Goal: Information Seeking & Learning: Compare options

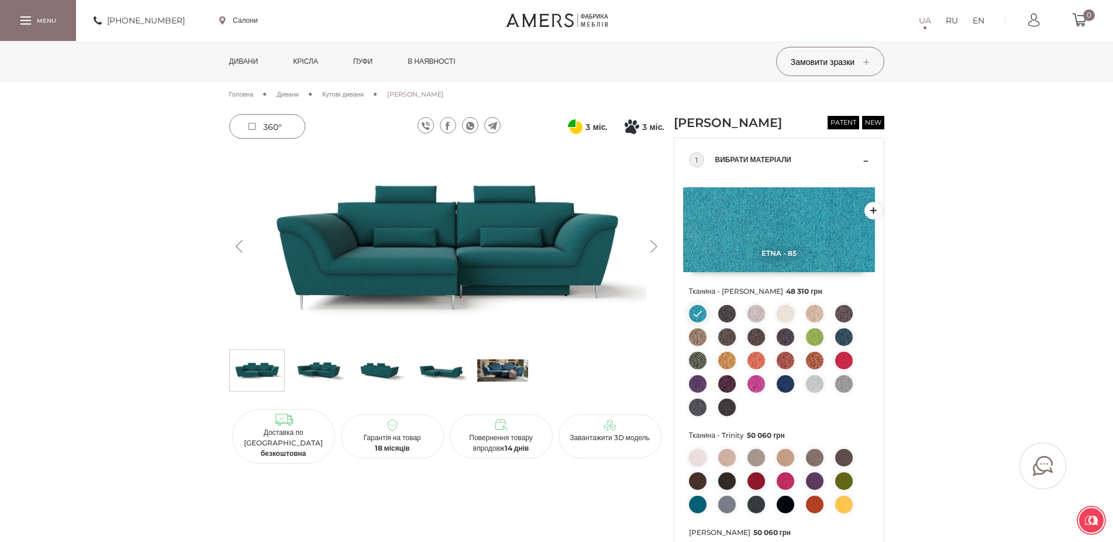
click at [357, 95] on span "Кутові дивани" at bounding box center [343, 94] width 42 height 8
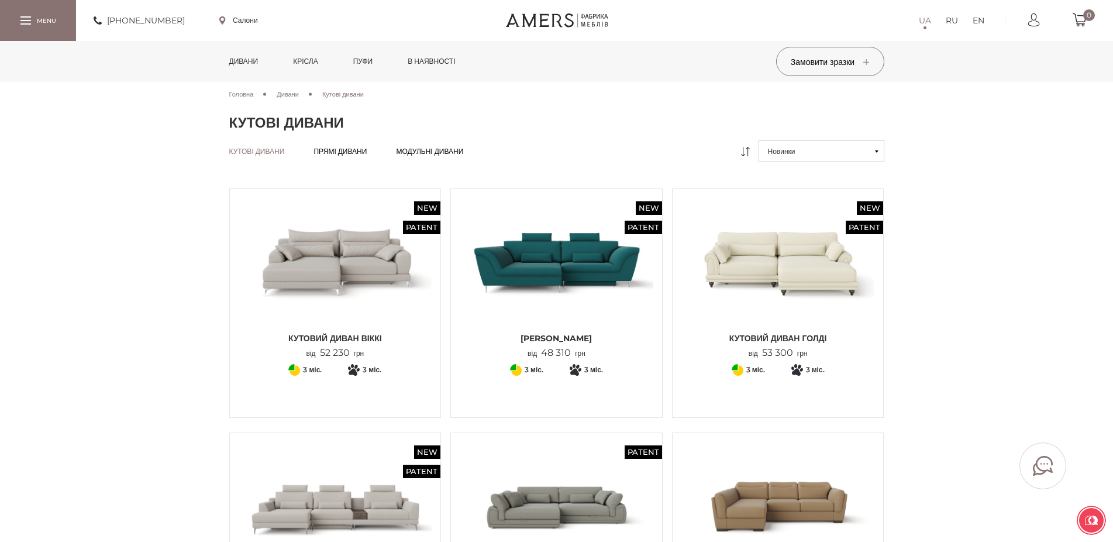
click at [875, 152] on icon at bounding box center [877, 151] width 4 height 2
click at [873, 153] on button "Новинки" at bounding box center [821, 151] width 126 height 22
click at [812, 213] on link "Від дорогих до дешевих" at bounding box center [821, 215] width 126 height 22
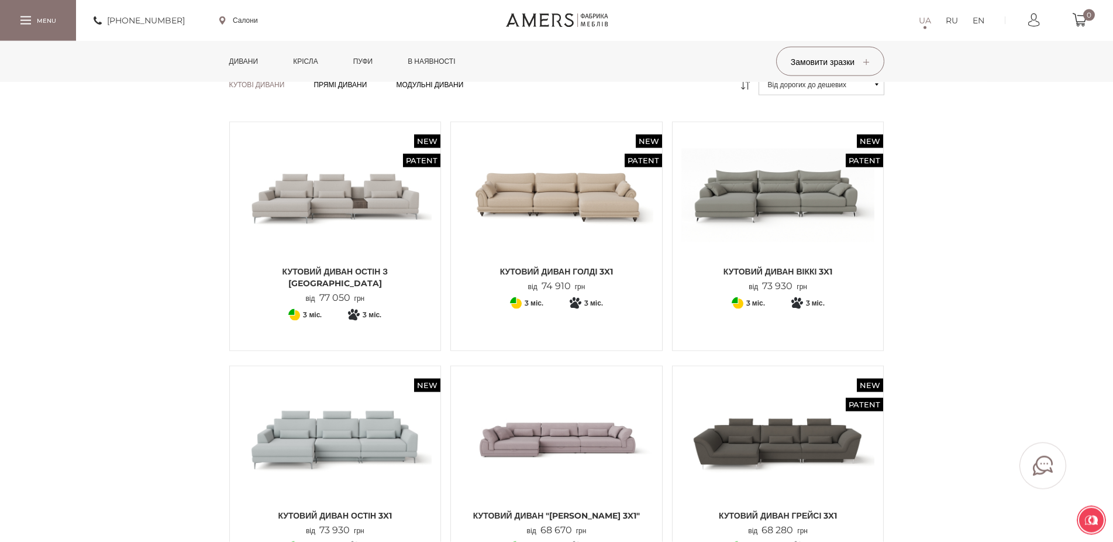
scroll to position [119, 0]
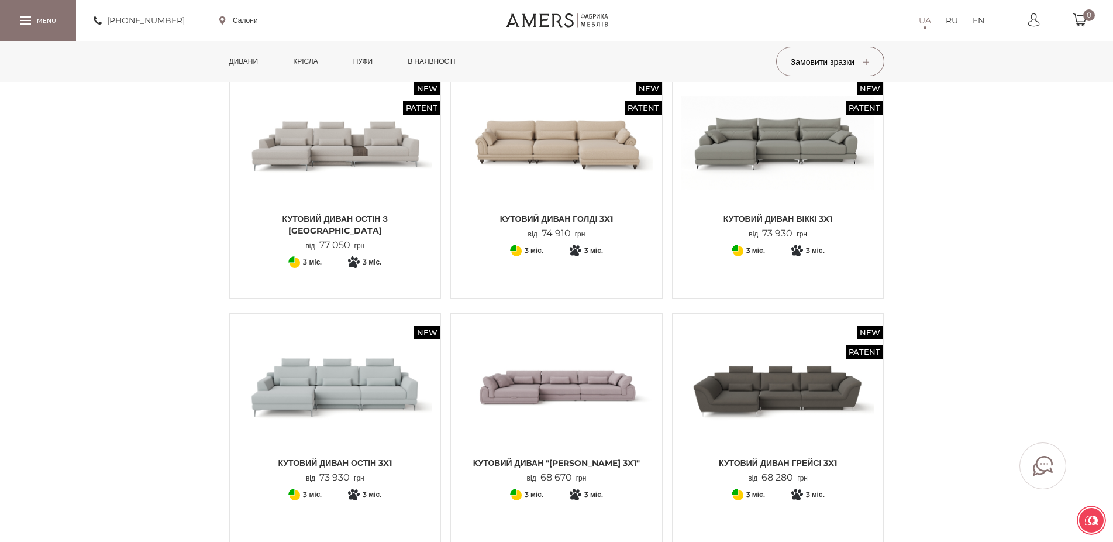
click at [740, 178] on img at bounding box center [778, 142] width 194 height 129
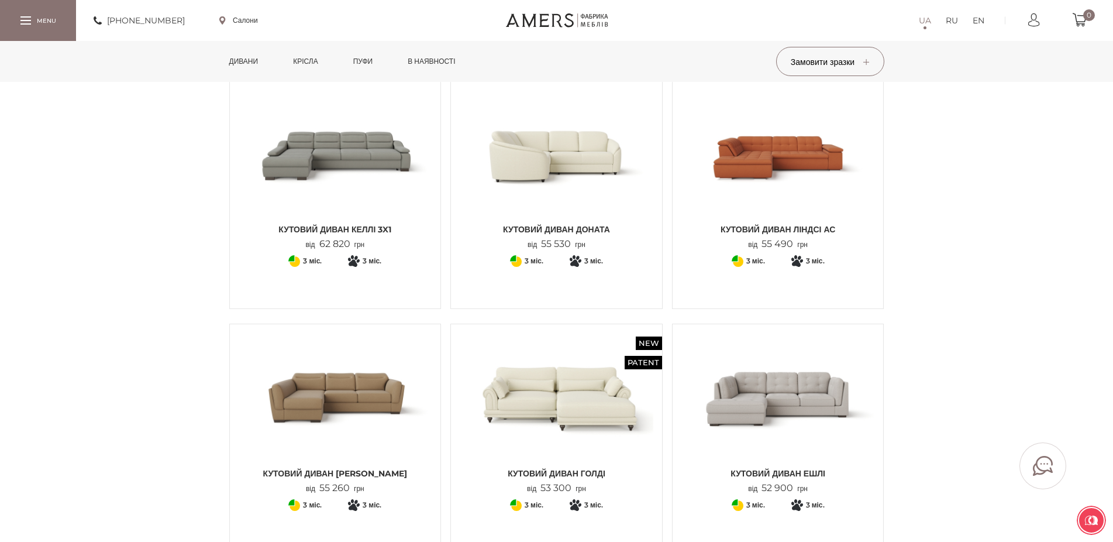
scroll to position [656, 0]
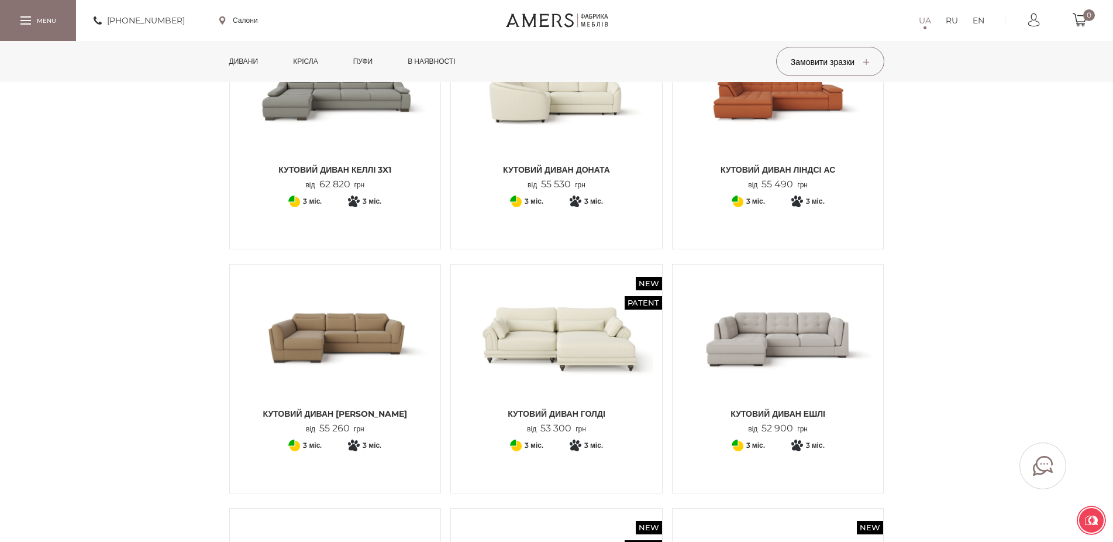
click at [384, 343] on img at bounding box center [336, 337] width 194 height 129
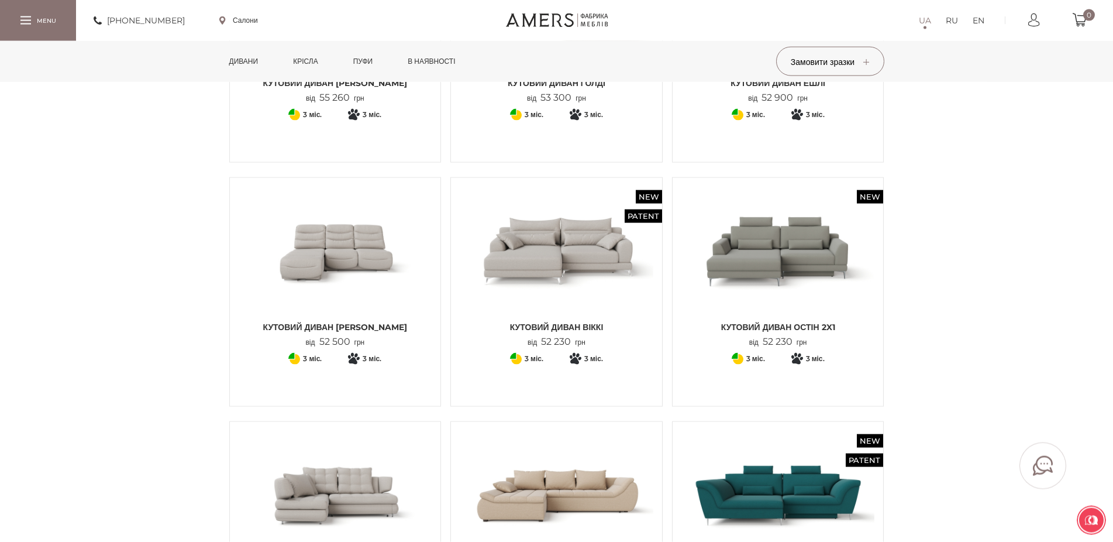
scroll to position [1074, 0]
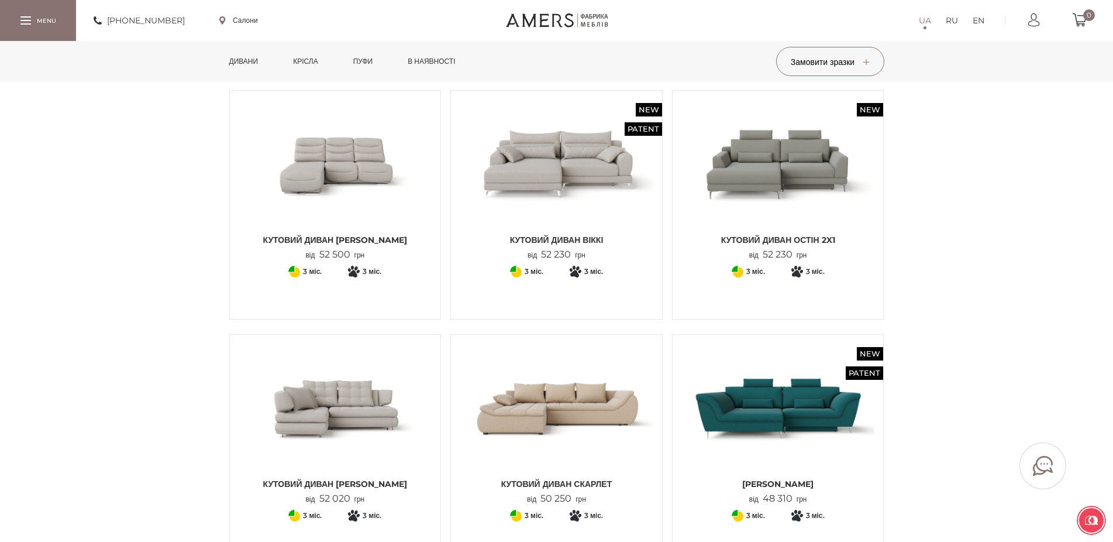
click at [377, 407] on img at bounding box center [336, 407] width 194 height 129
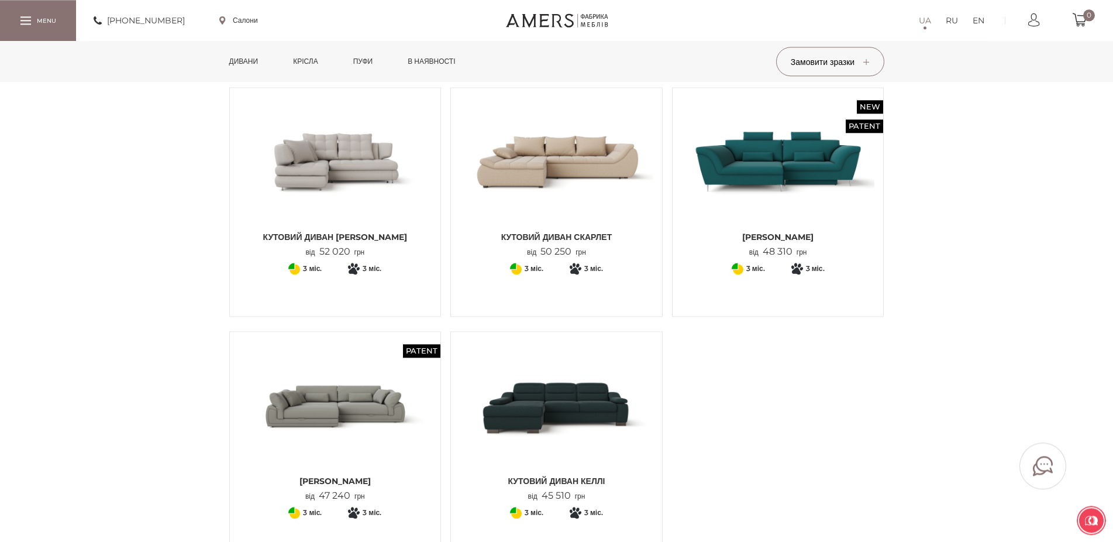
scroll to position [1372, 0]
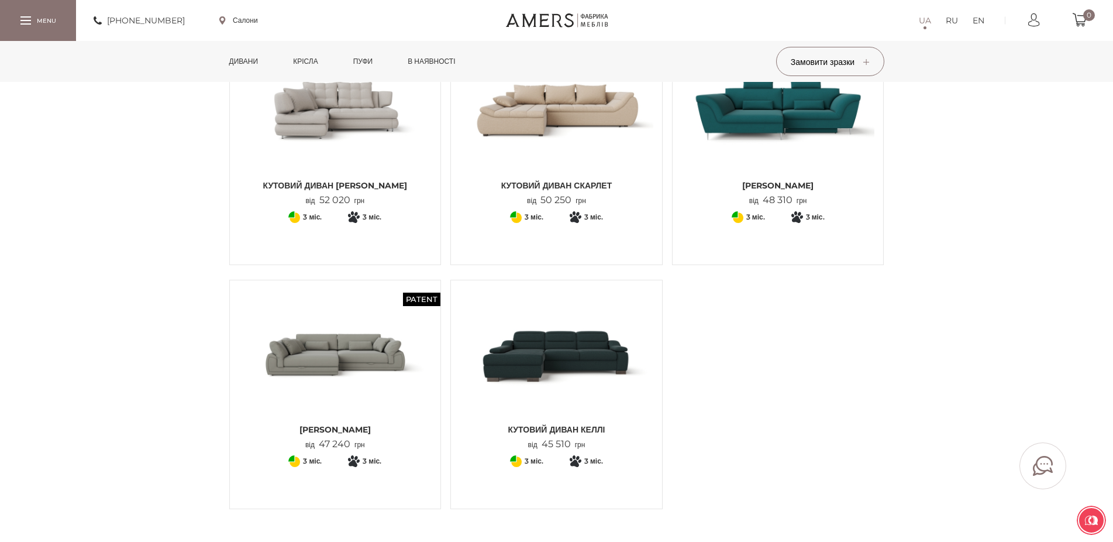
click at [330, 356] on img at bounding box center [336, 353] width 194 height 129
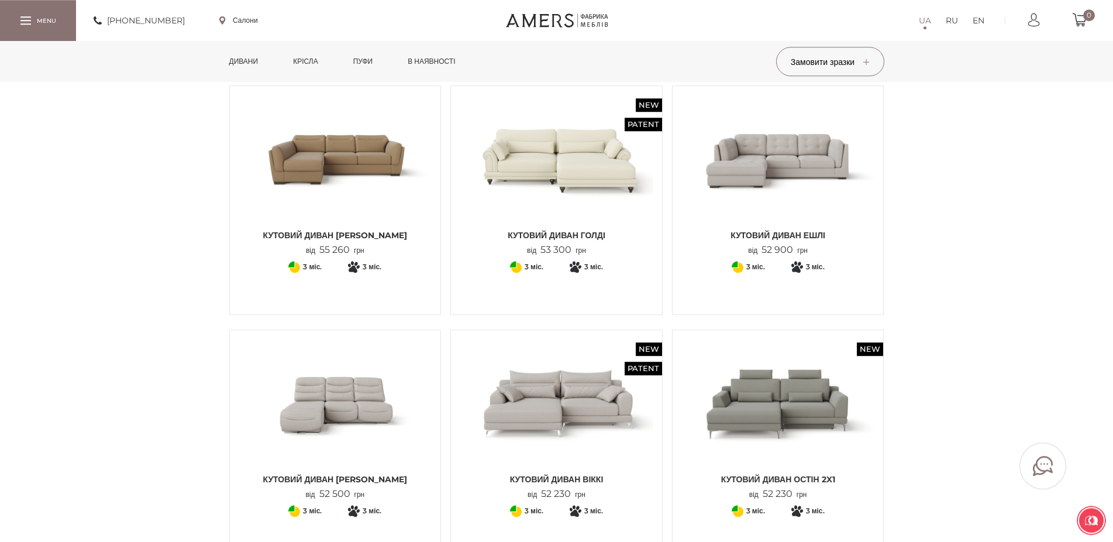
scroll to position [835, 0]
click at [785, 189] on img at bounding box center [778, 158] width 194 height 129
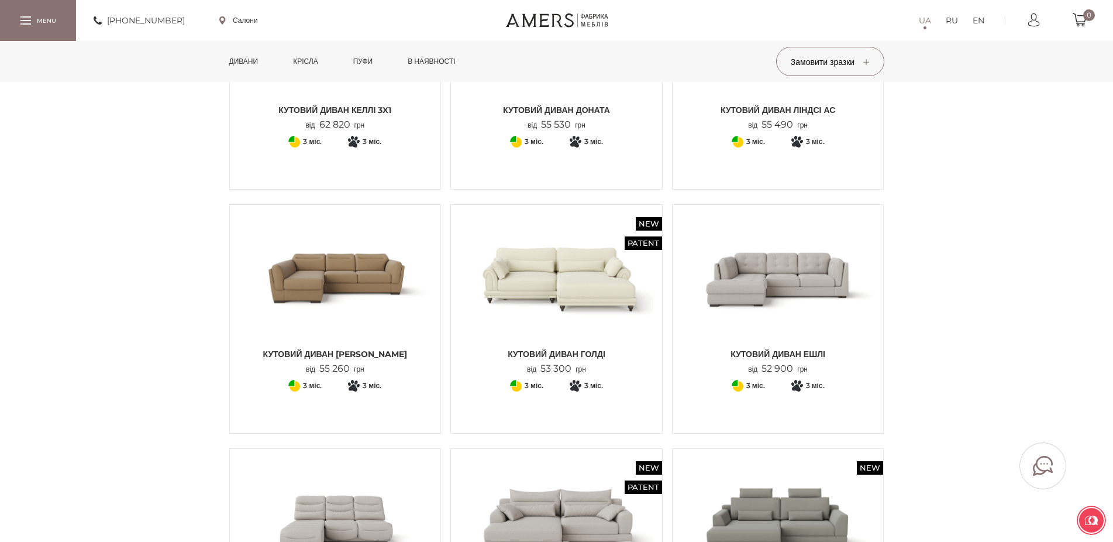
scroll to position [656, 0]
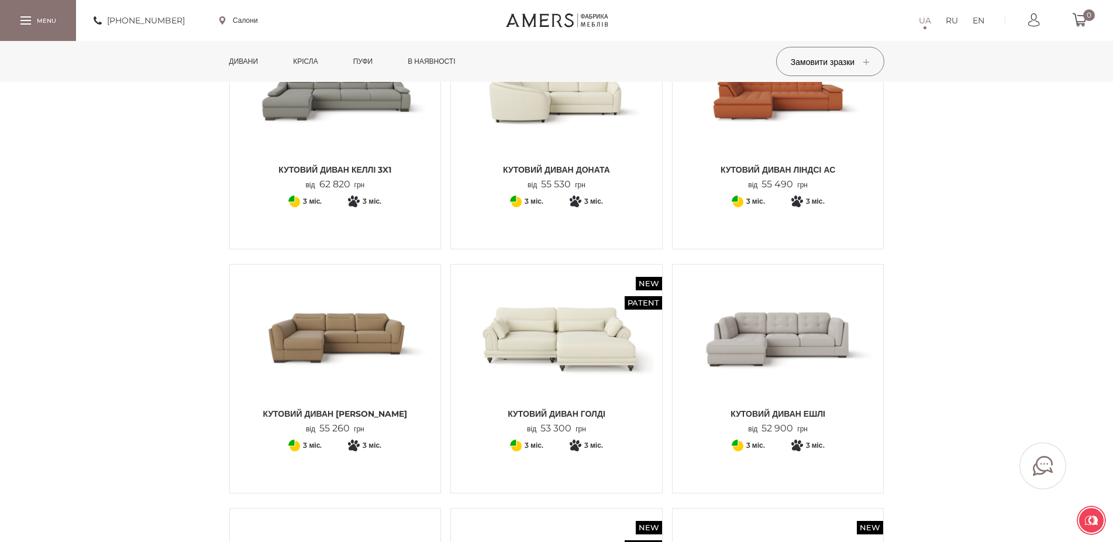
click at [285, 349] on img at bounding box center [336, 337] width 194 height 129
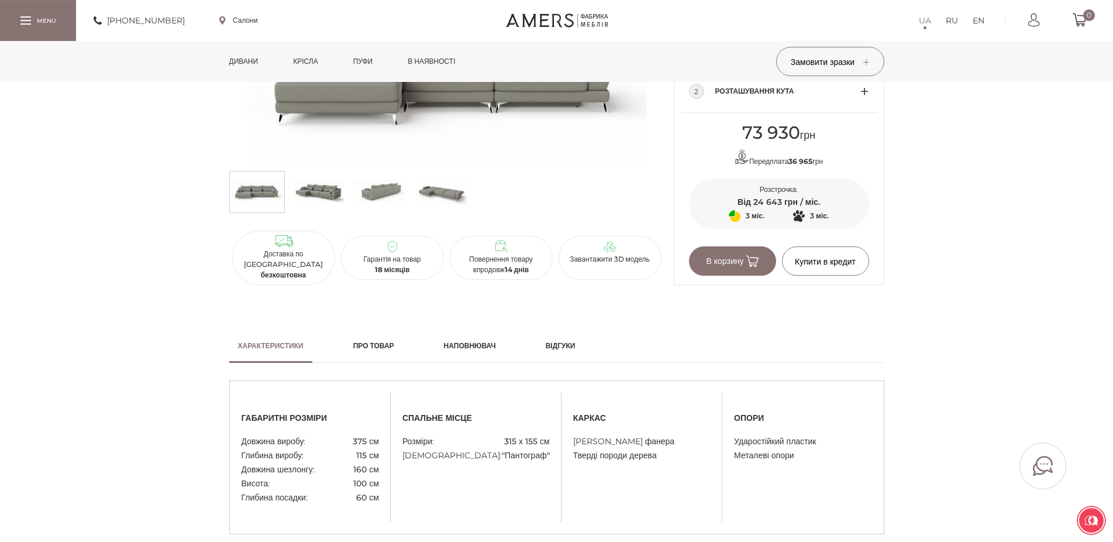
scroll to position [418, 0]
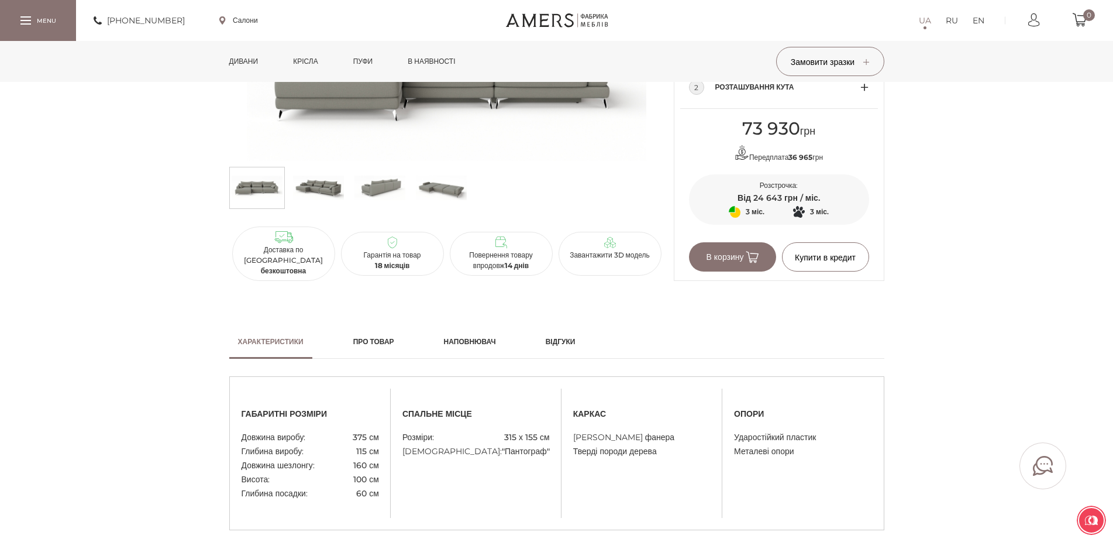
click at [385, 204] on img at bounding box center [379, 187] width 51 height 35
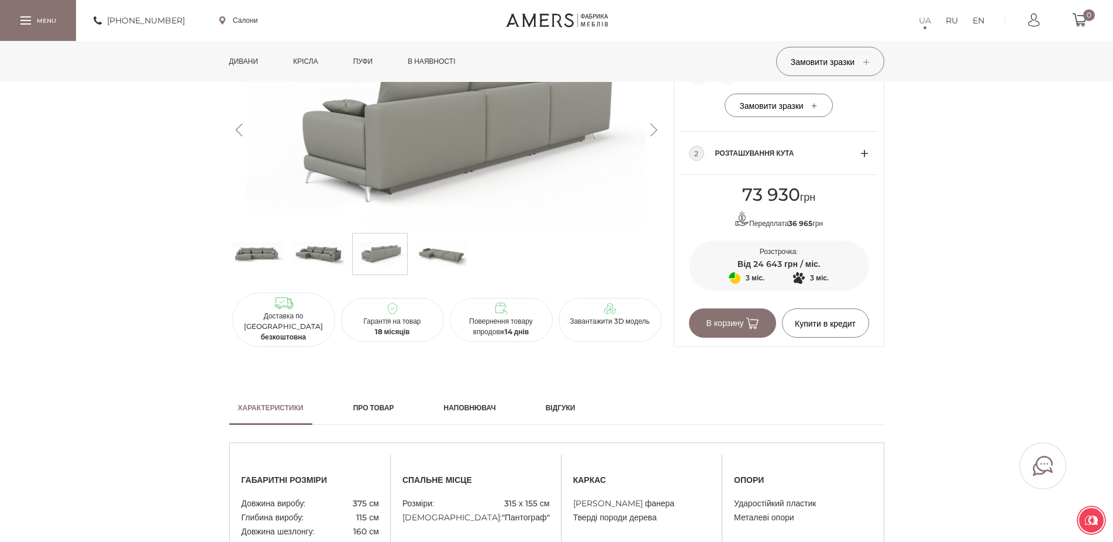
scroll to position [358, 0]
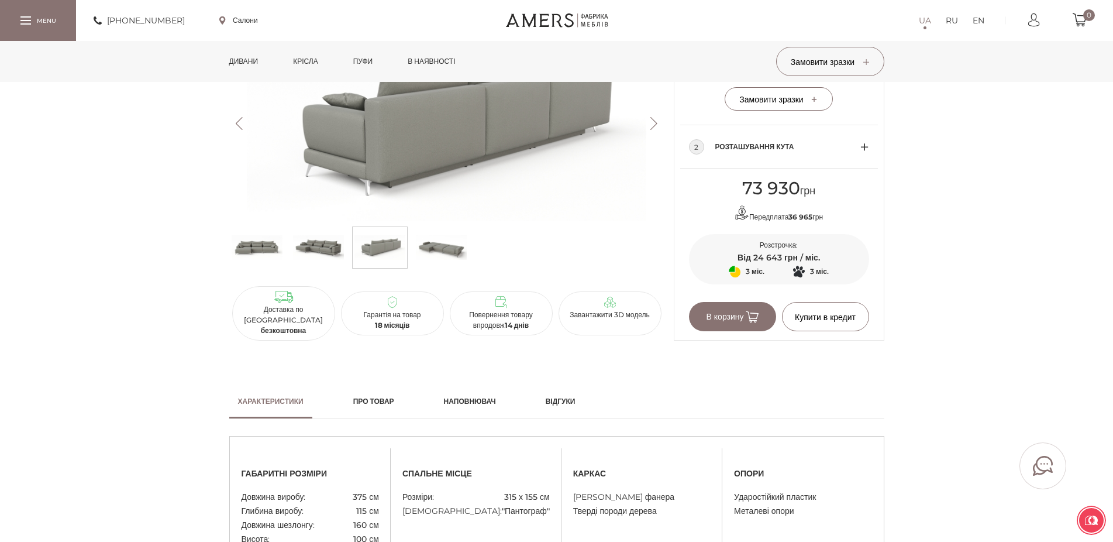
click at [443, 258] on img at bounding box center [441, 247] width 51 height 35
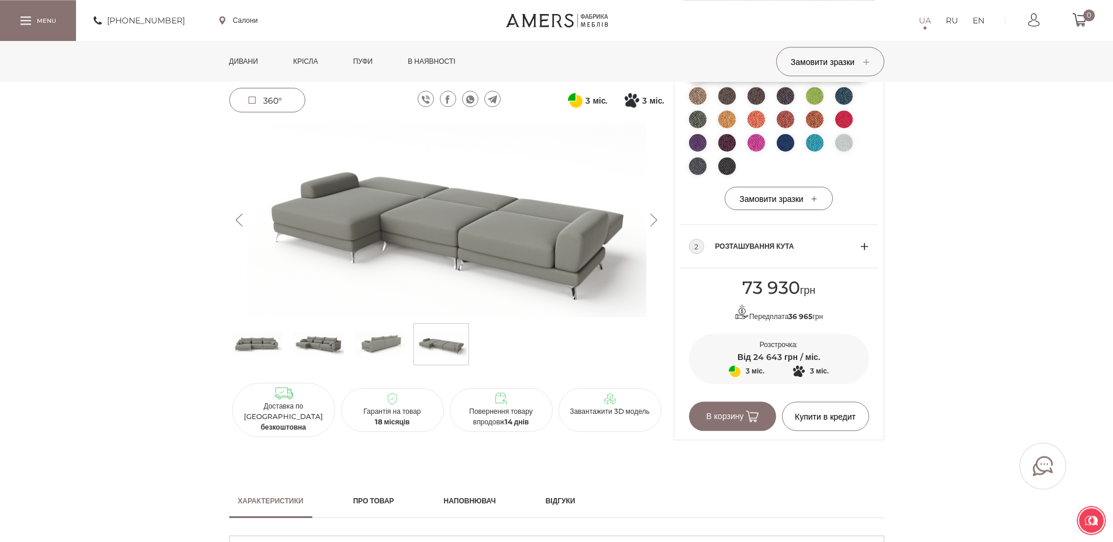
scroll to position [179, 0]
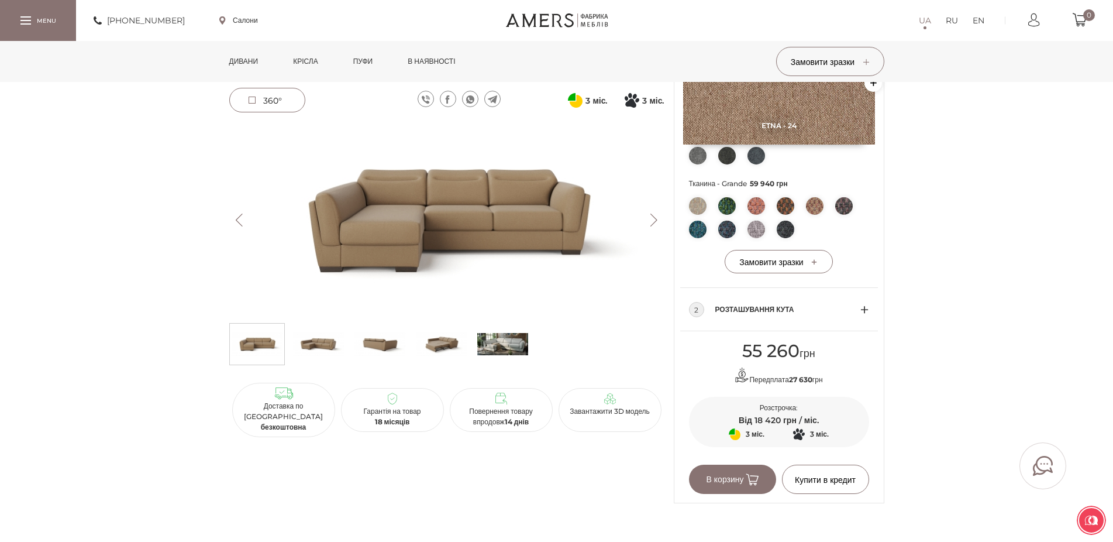
scroll to position [477, 0]
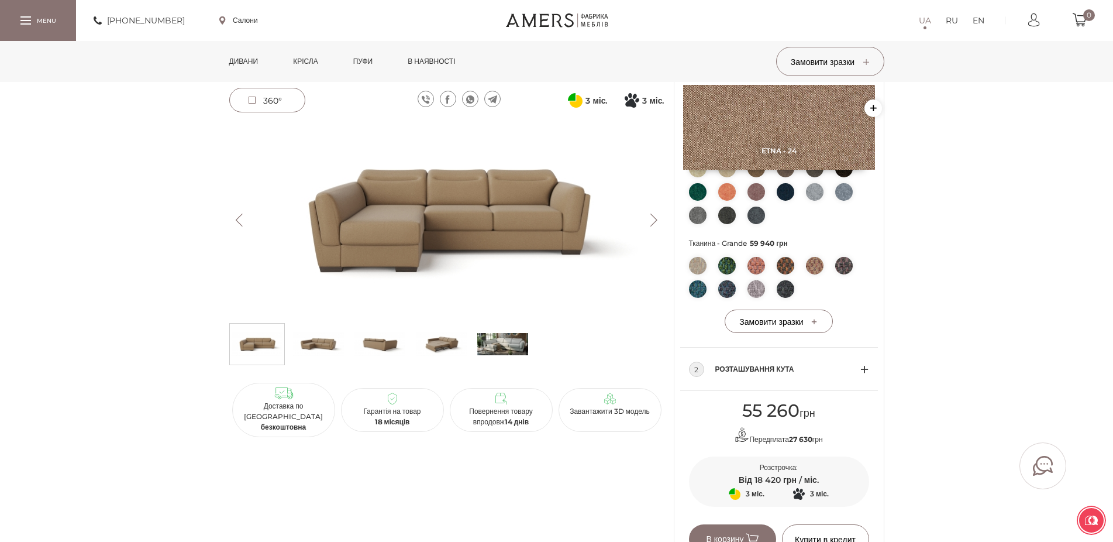
click at [440, 339] on img at bounding box center [441, 343] width 51 height 35
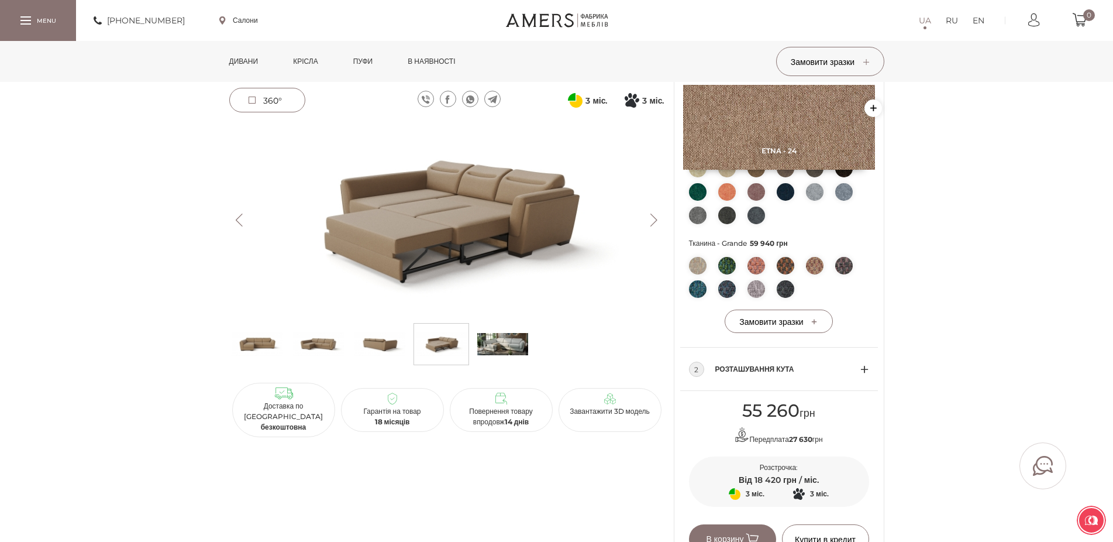
click at [318, 340] on img at bounding box center [318, 343] width 51 height 35
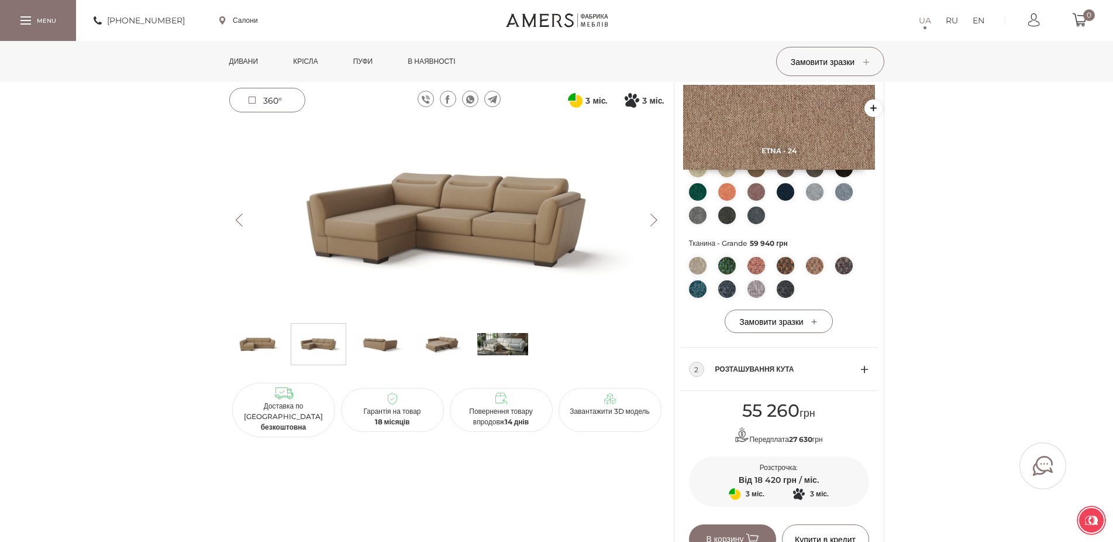
click at [375, 344] on img at bounding box center [379, 343] width 51 height 35
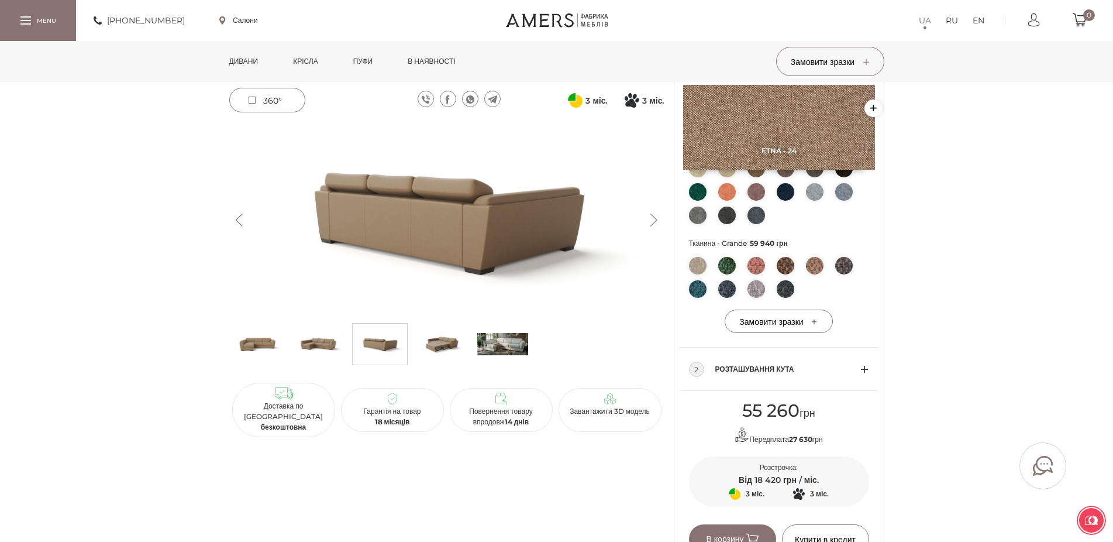
click at [437, 342] on img at bounding box center [441, 343] width 51 height 35
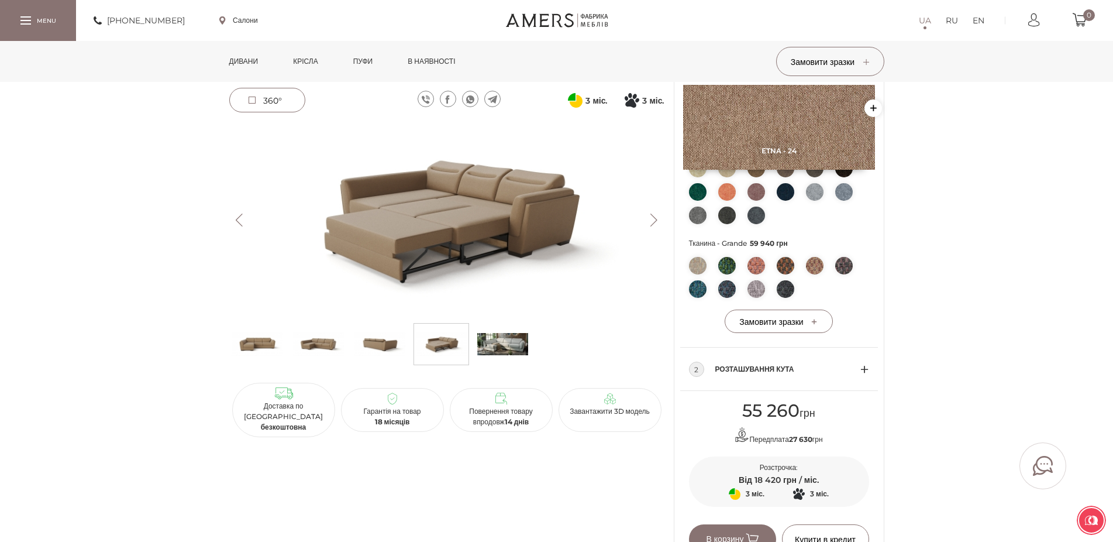
click at [505, 343] on img at bounding box center [502, 343] width 51 height 35
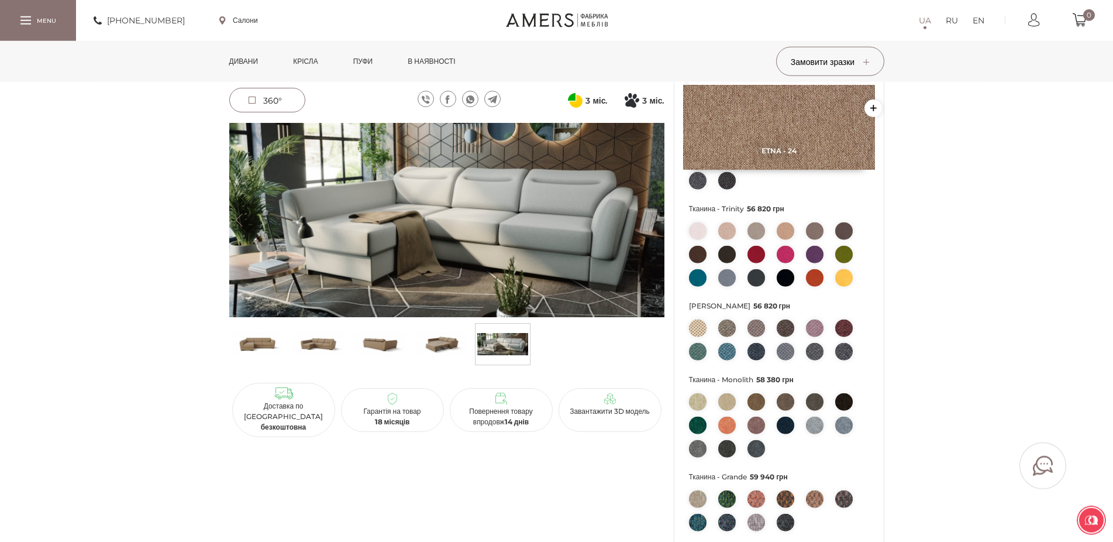
scroll to position [239, 0]
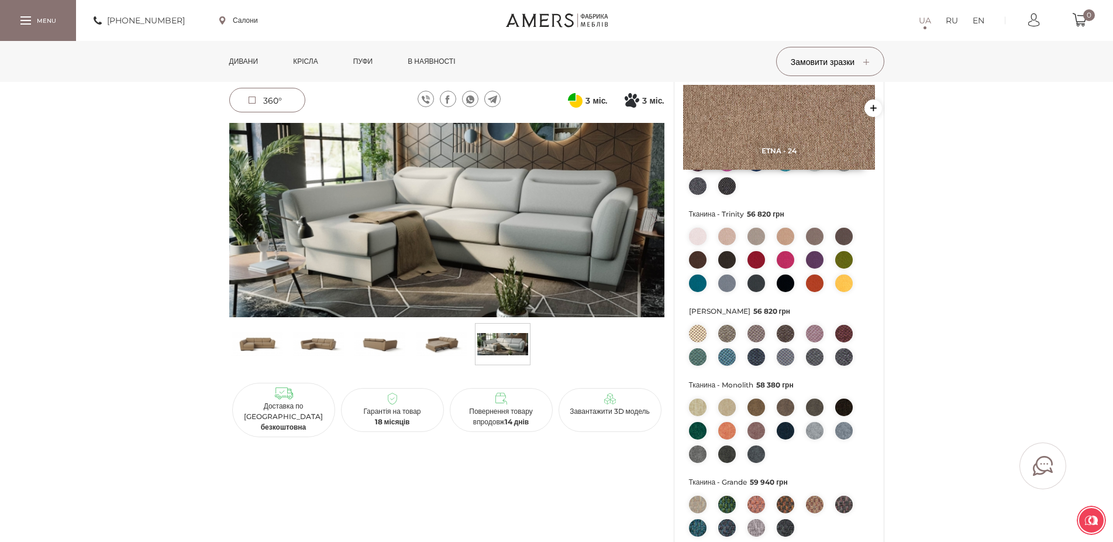
click at [760, 256] on img at bounding box center [756, 260] width 18 height 18
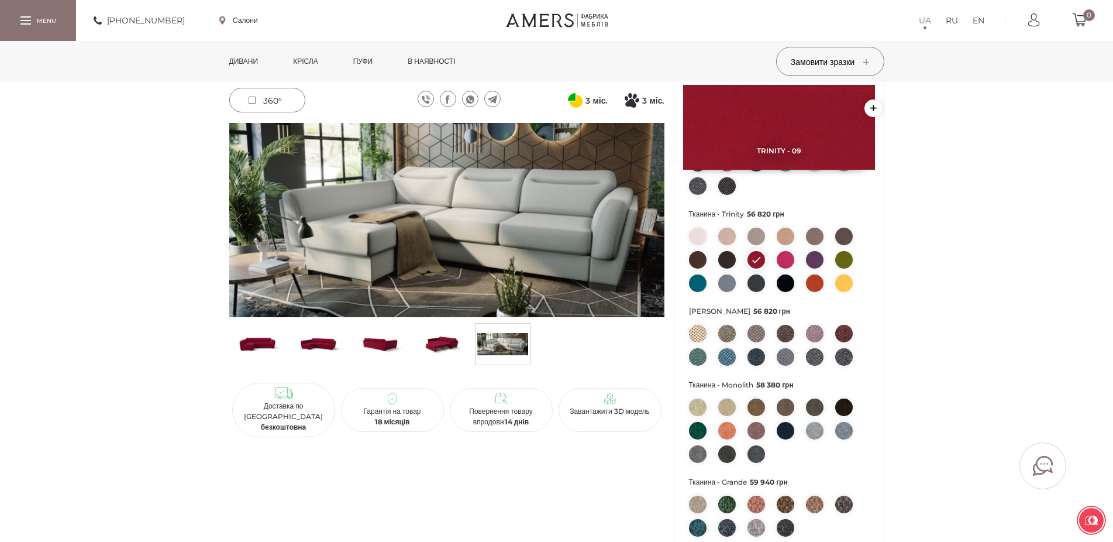
click at [331, 340] on img at bounding box center [318, 343] width 51 height 35
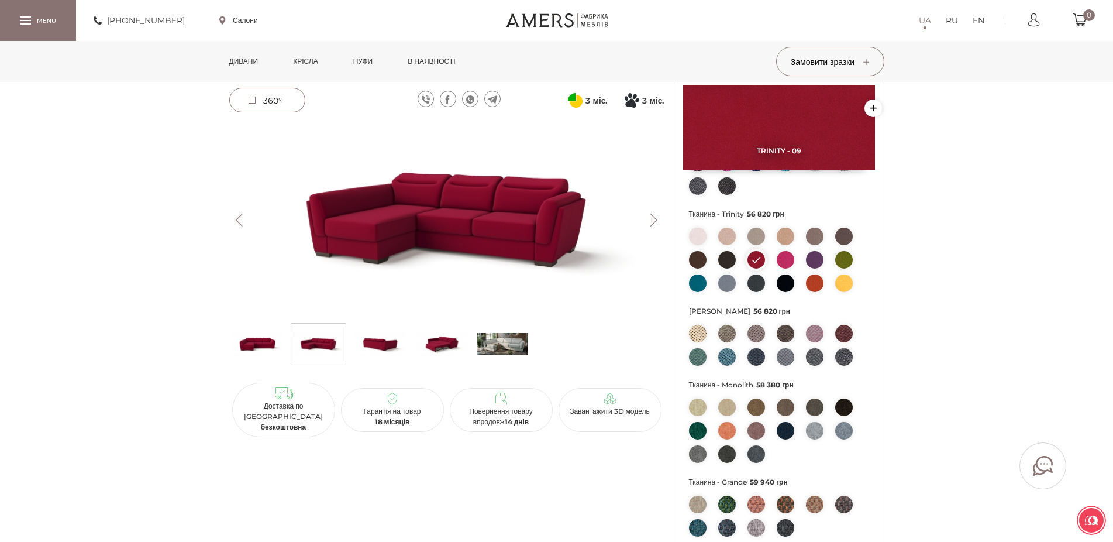
click at [786, 255] on img at bounding box center [786, 260] width 18 height 18
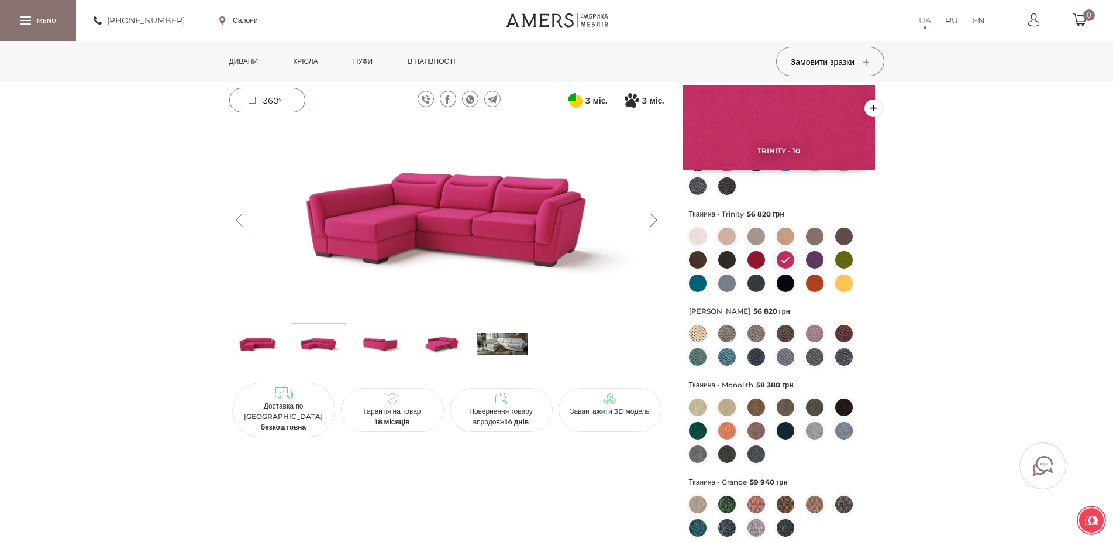
click at [812, 284] on img at bounding box center [815, 283] width 18 height 18
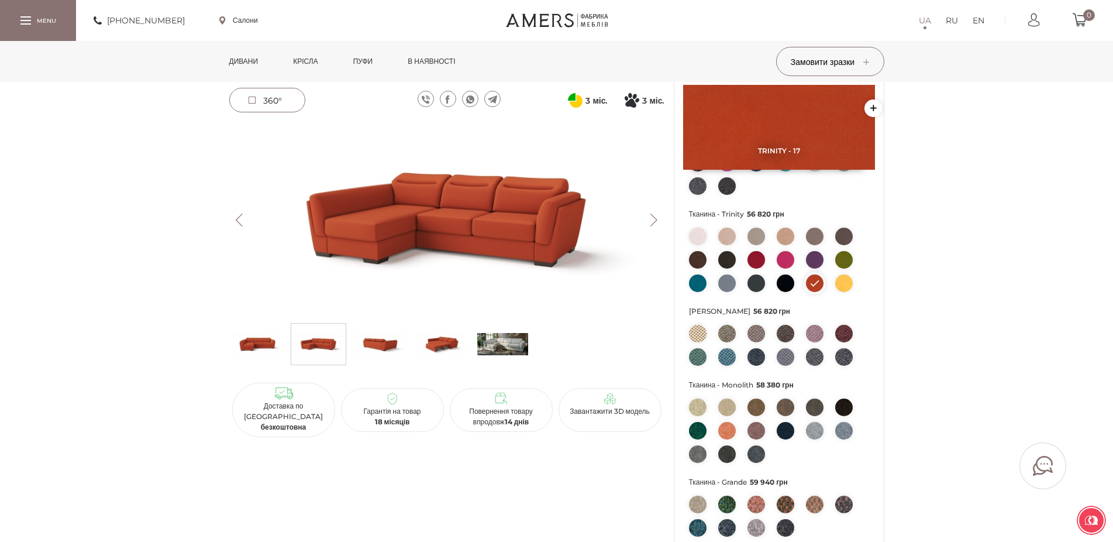
click at [756, 261] on img at bounding box center [756, 260] width 18 height 18
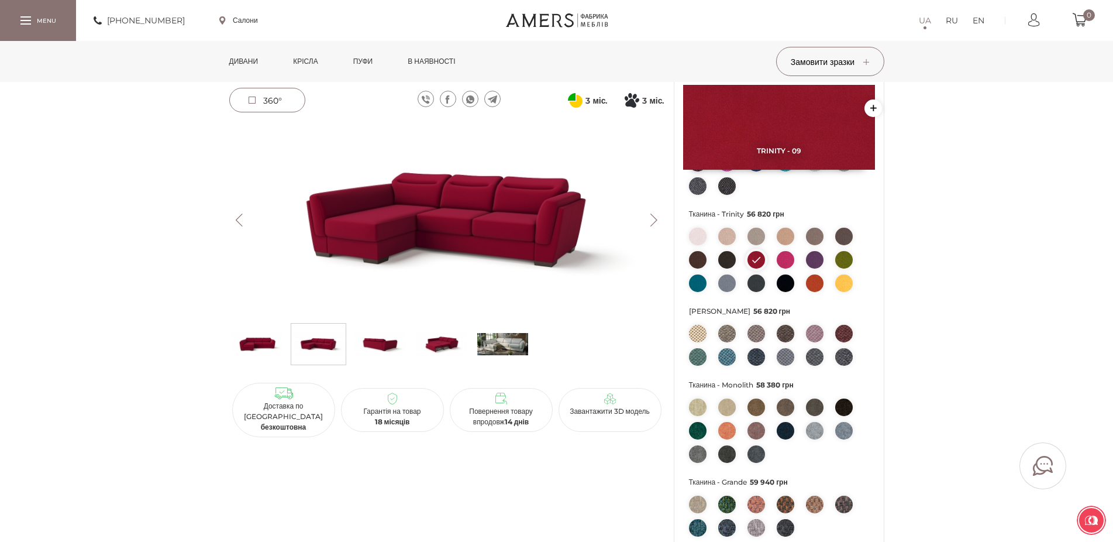
click at [840, 259] on img at bounding box center [844, 260] width 18 height 18
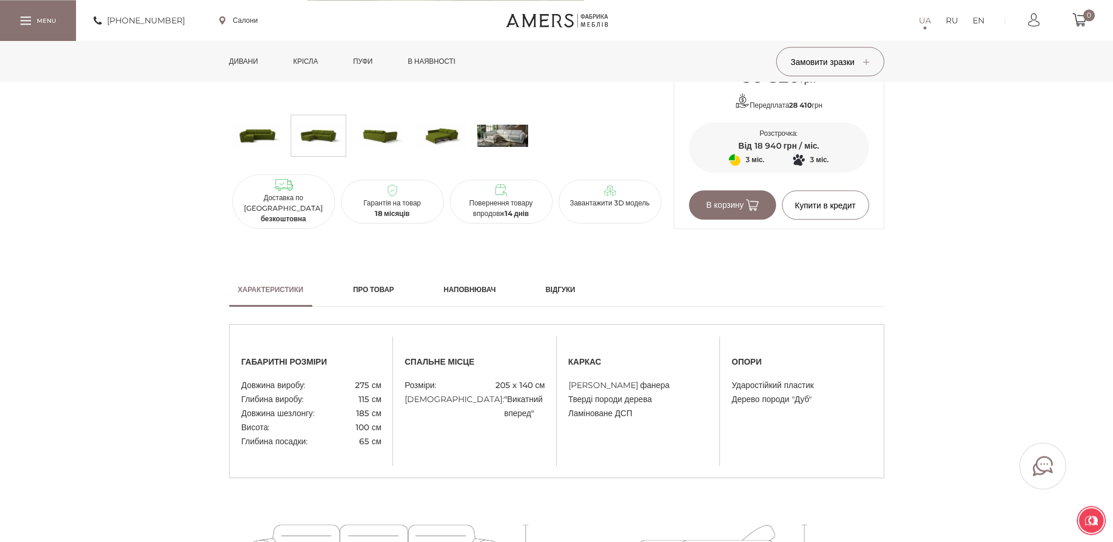
scroll to position [835, 0]
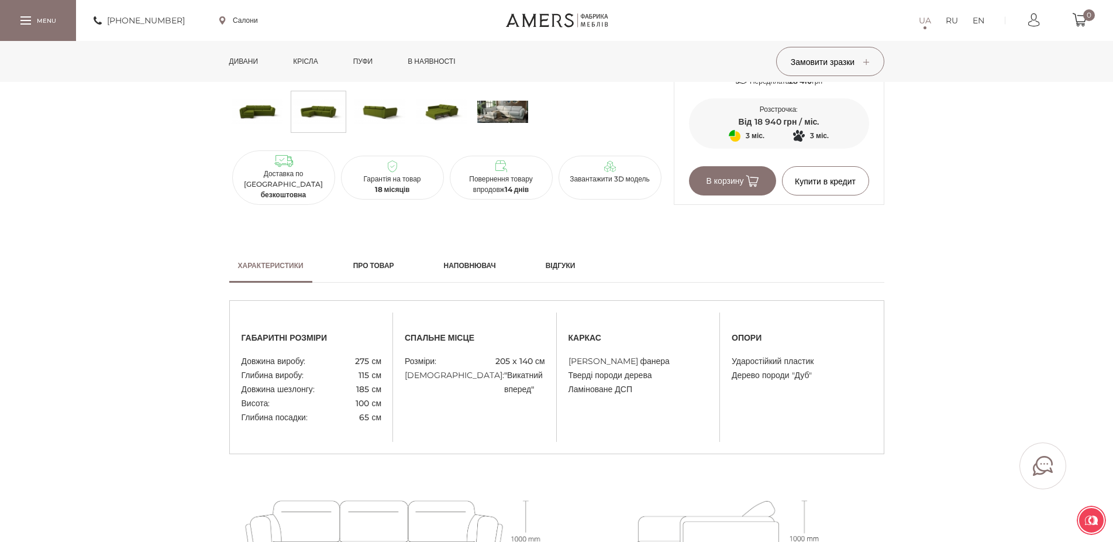
click at [253, 120] on img at bounding box center [257, 111] width 51 height 35
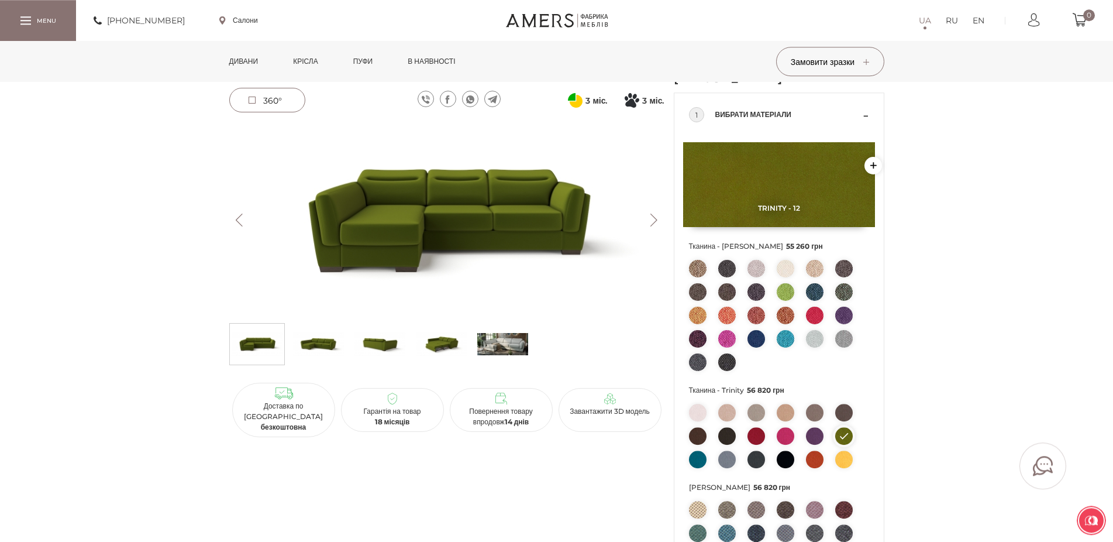
scroll to position [0, 0]
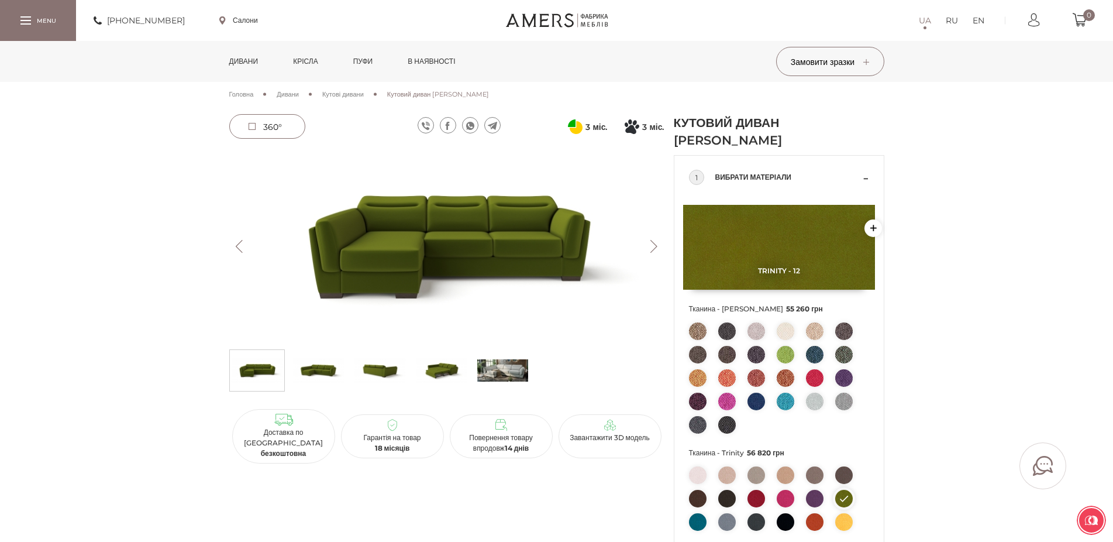
click at [517, 380] on img at bounding box center [502, 370] width 51 height 35
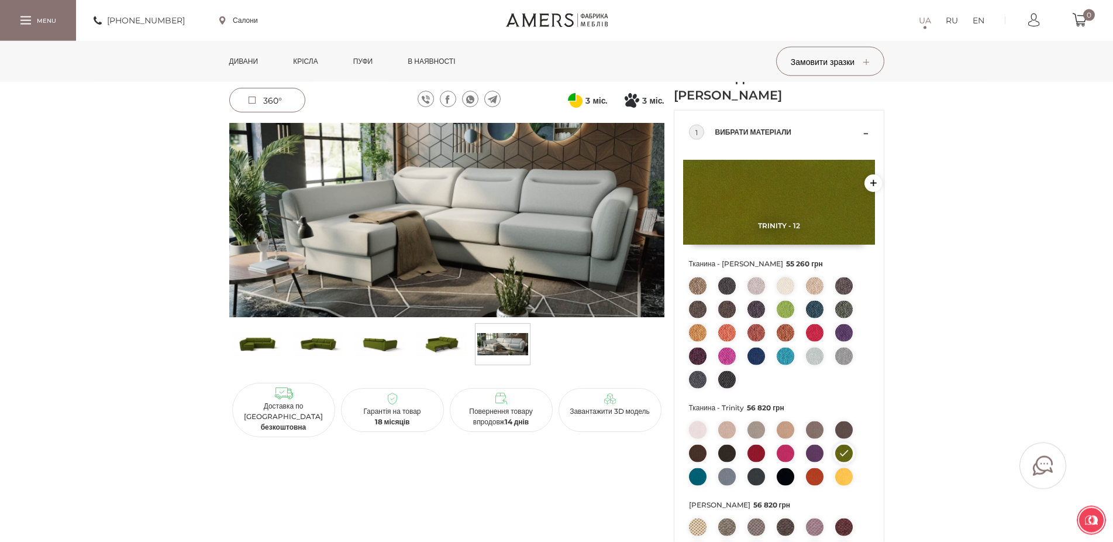
scroll to position [60, 0]
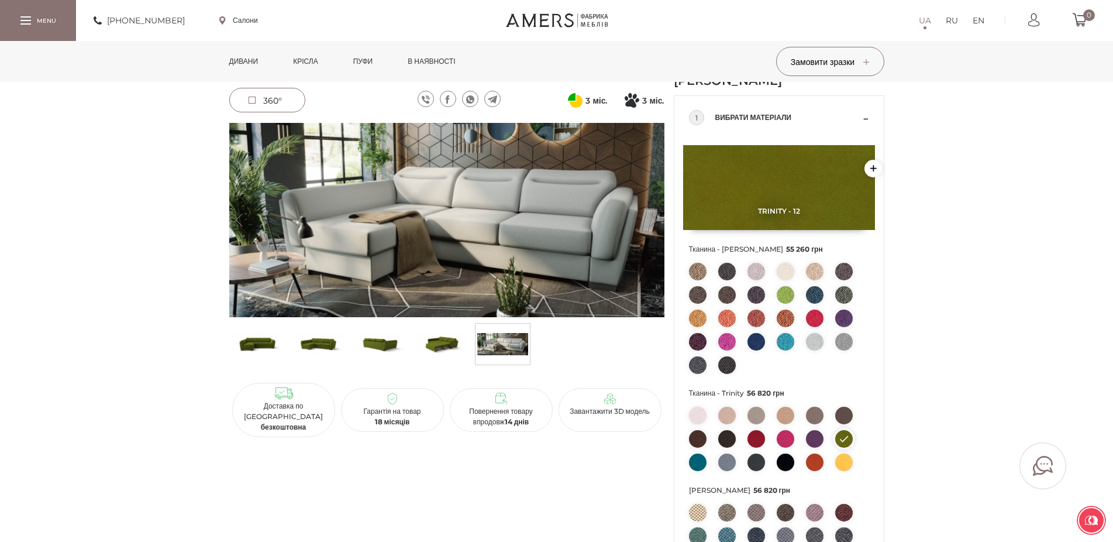
click at [754, 437] on img at bounding box center [756, 439] width 18 height 18
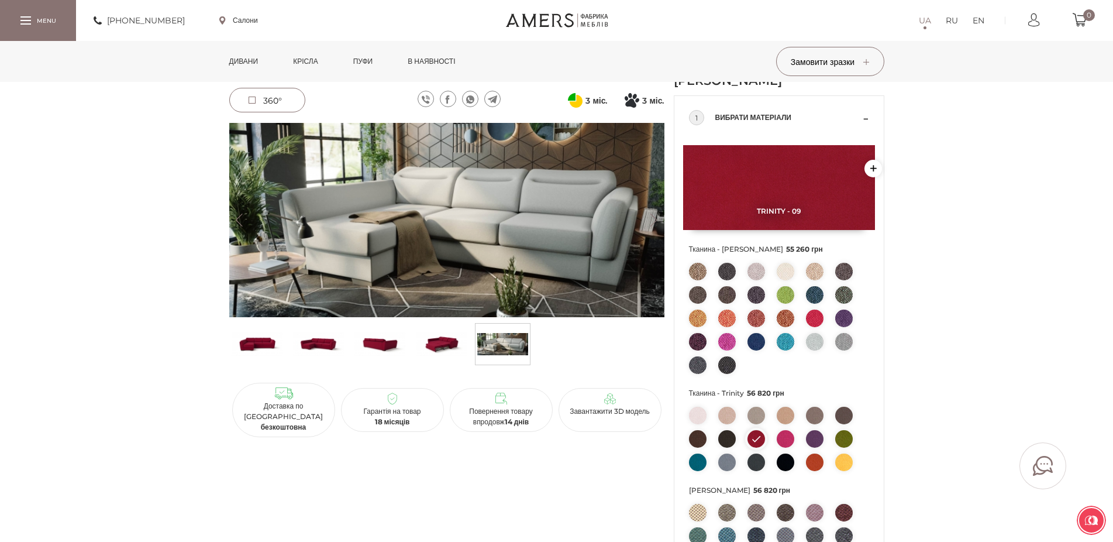
click at [787, 436] on img at bounding box center [786, 439] width 18 height 18
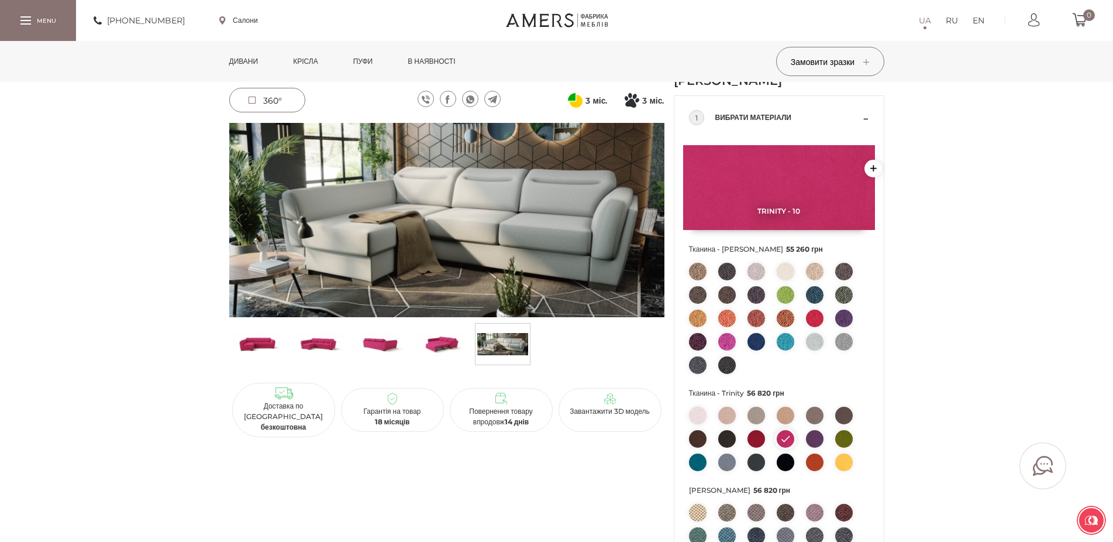
click at [811, 317] on img at bounding box center [815, 318] width 18 height 18
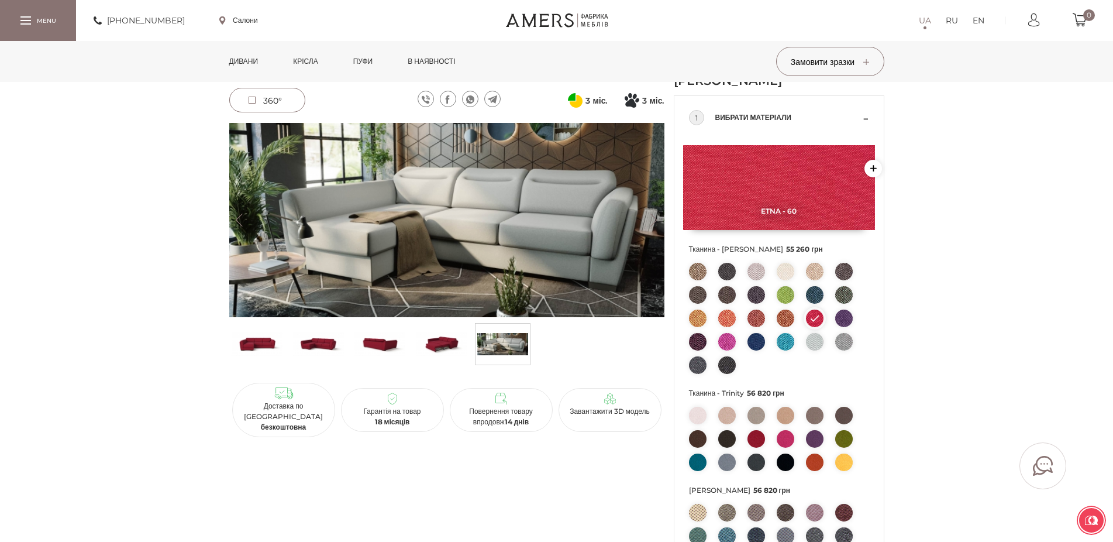
click at [375, 344] on img at bounding box center [379, 343] width 51 height 35
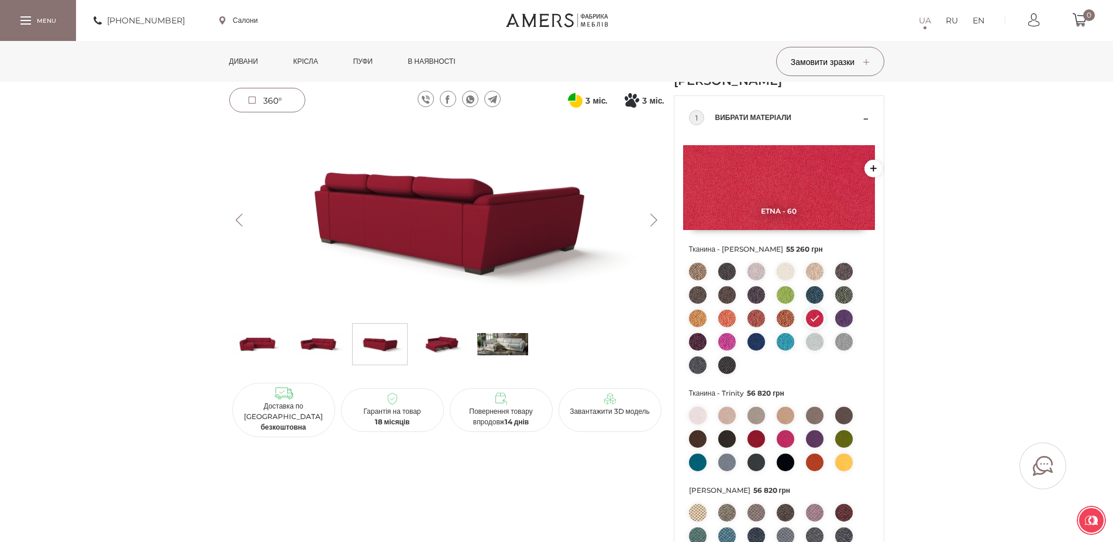
click at [318, 342] on img at bounding box center [318, 343] width 51 height 35
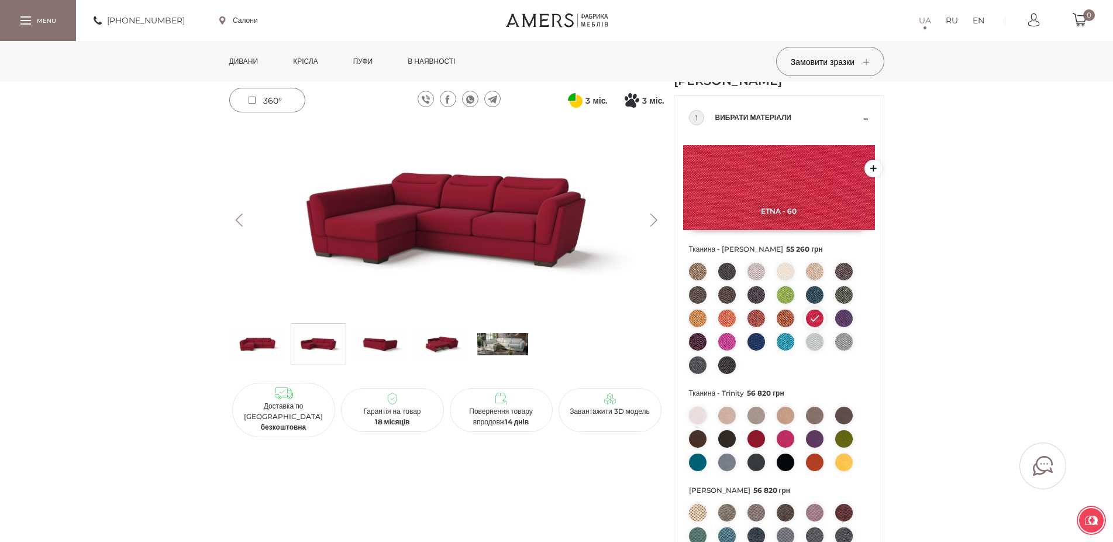
click at [757, 435] on img at bounding box center [756, 439] width 18 height 18
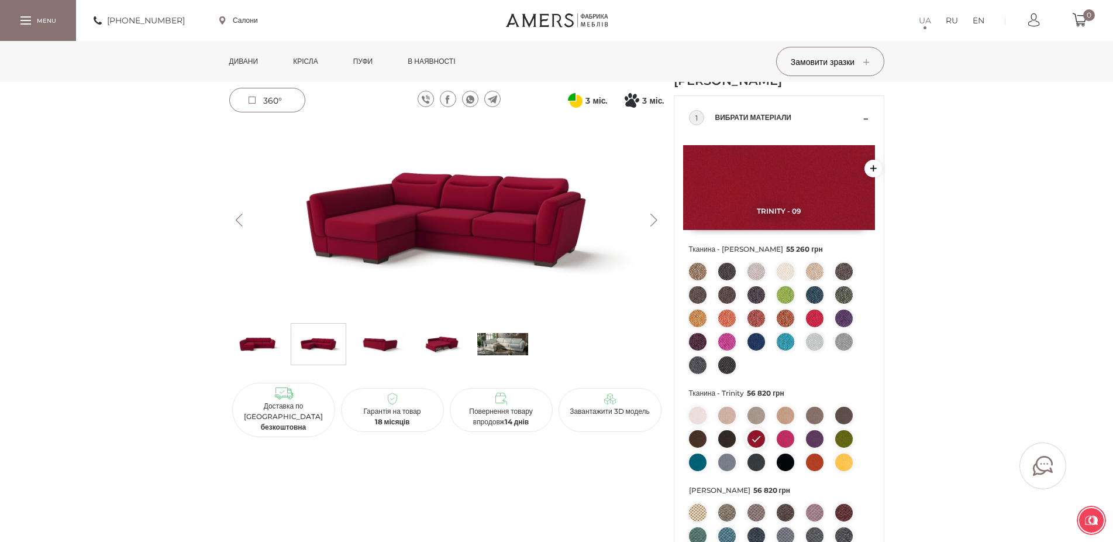
click at [812, 313] on img at bounding box center [815, 318] width 18 height 18
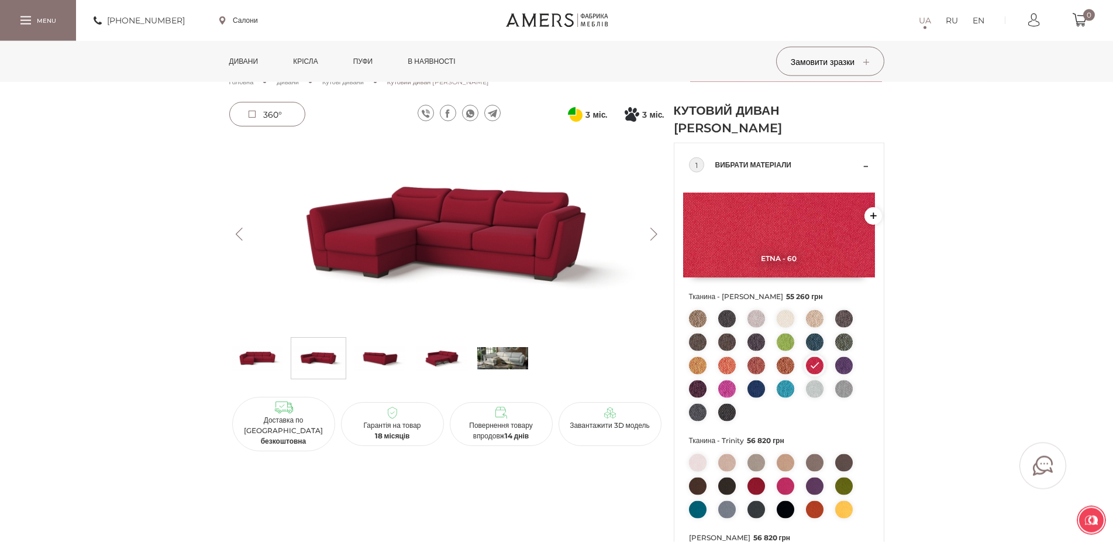
scroll to position [0, 0]
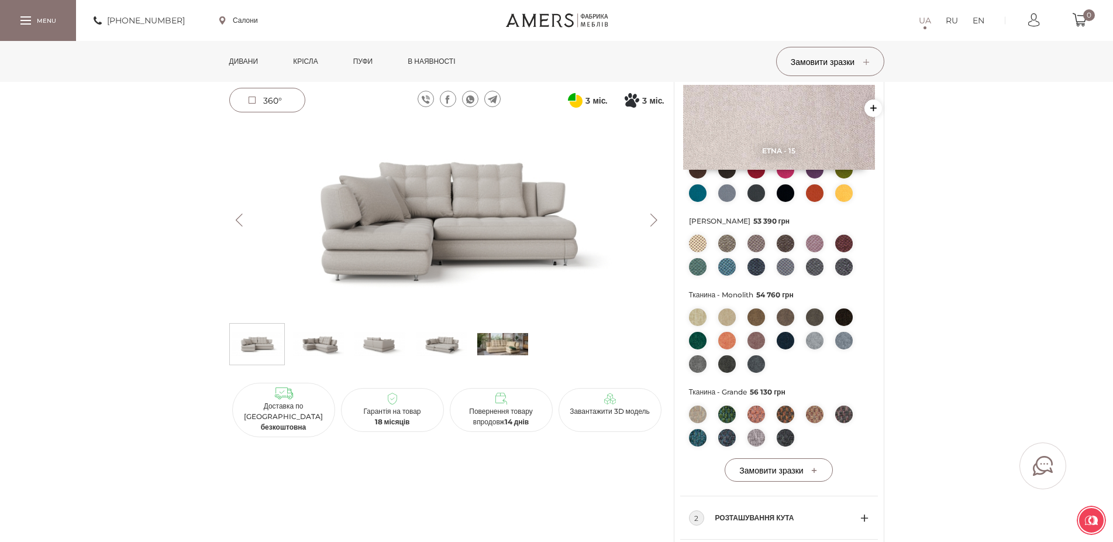
scroll to position [239, 0]
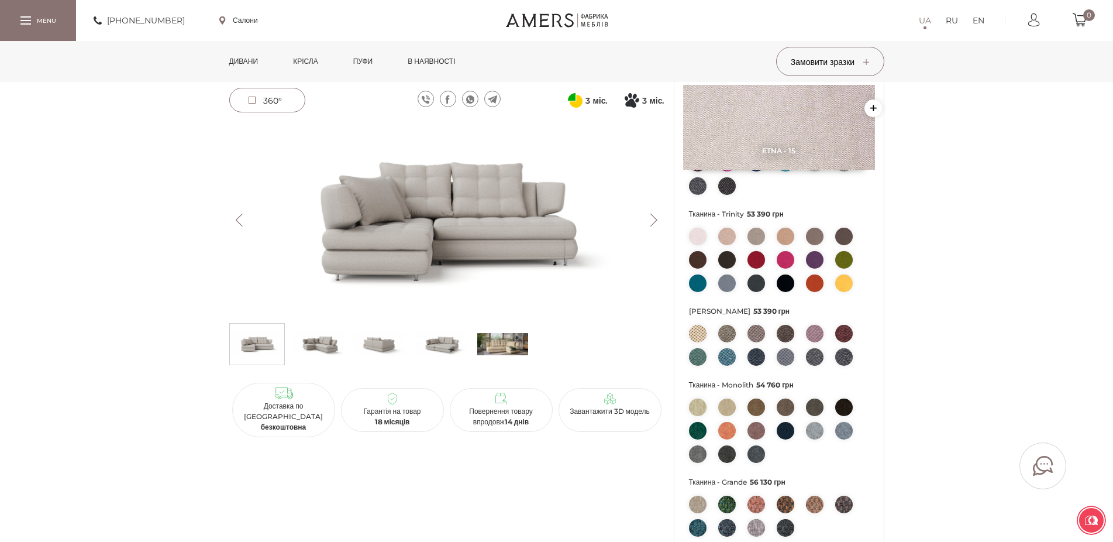
click at [515, 332] on img at bounding box center [502, 343] width 51 height 35
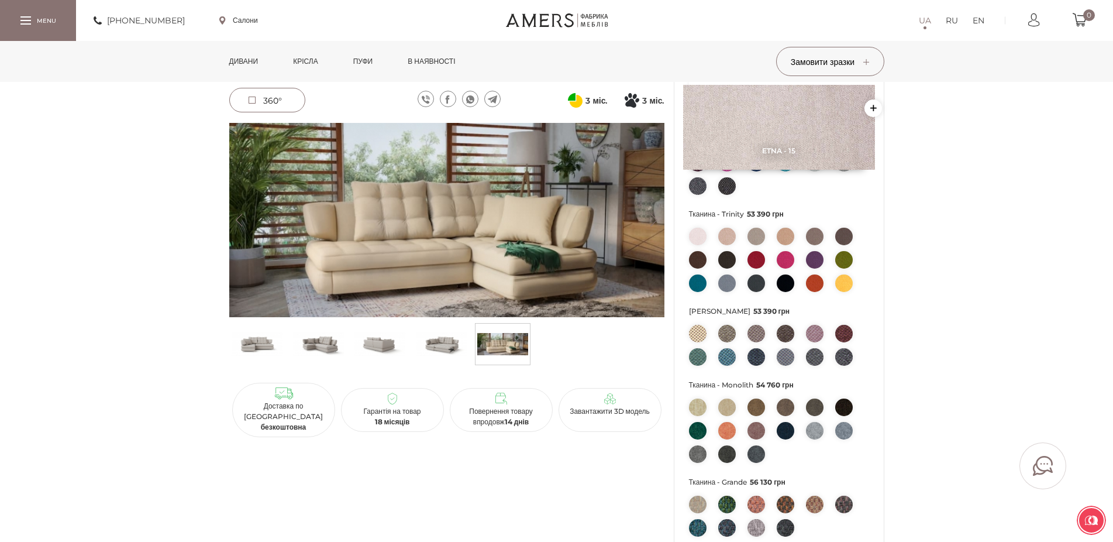
click at [431, 346] on img at bounding box center [441, 343] width 51 height 35
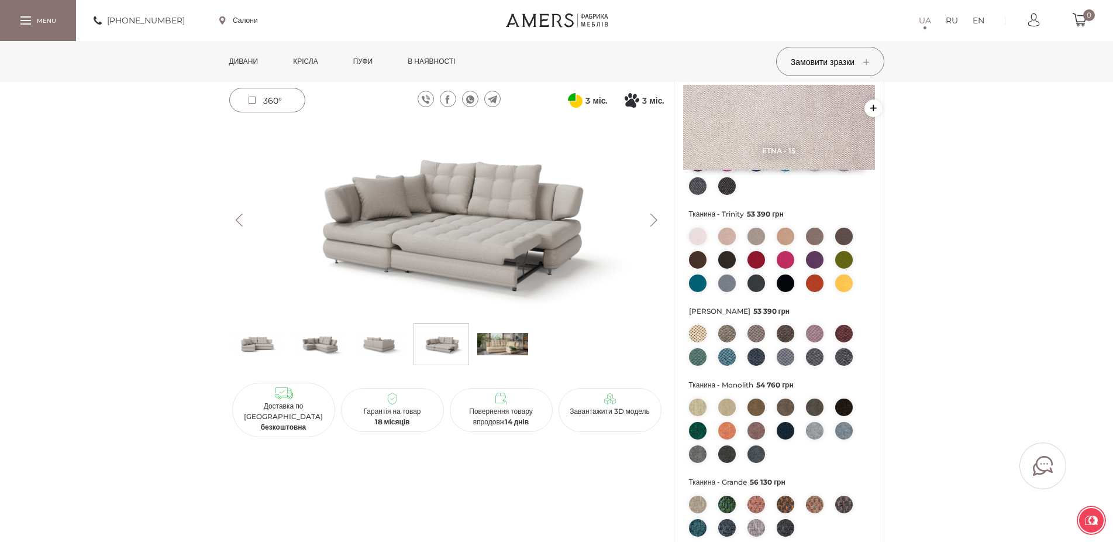
click at [257, 346] on img at bounding box center [257, 343] width 51 height 35
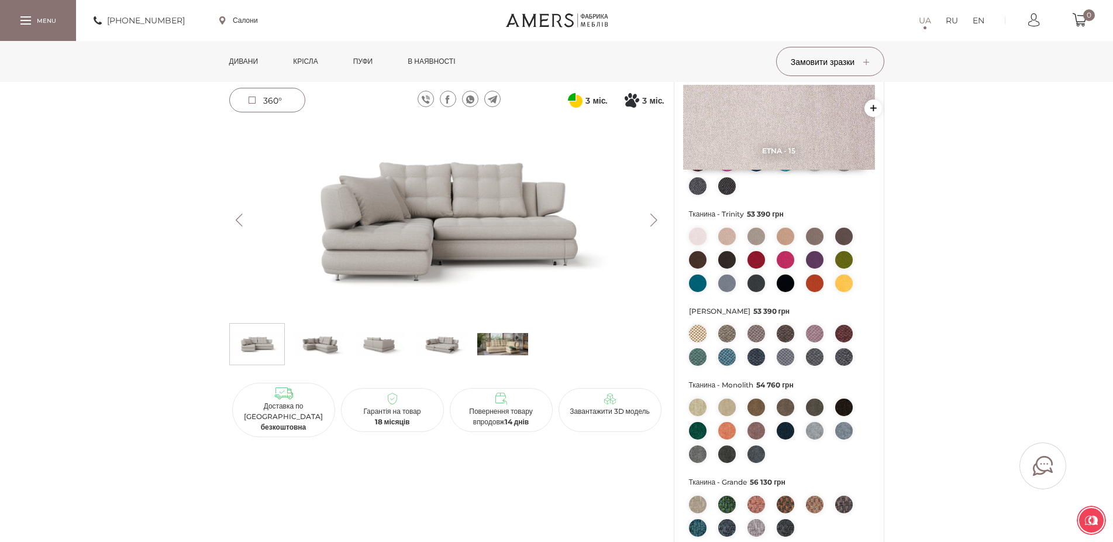
click at [788, 260] on img at bounding box center [786, 260] width 18 height 18
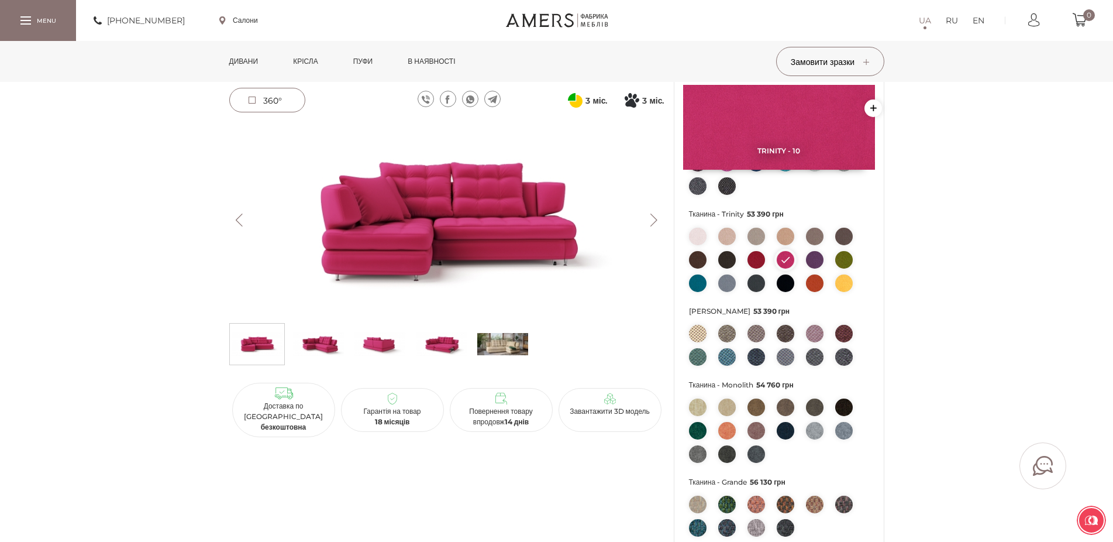
click at [760, 254] on img at bounding box center [756, 260] width 18 height 18
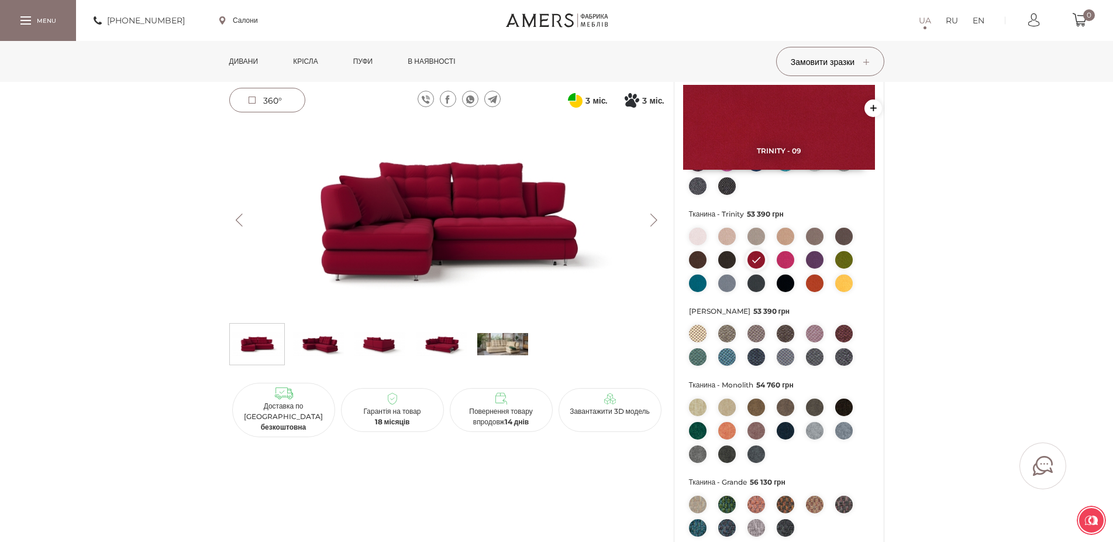
click at [842, 258] on img at bounding box center [844, 260] width 18 height 18
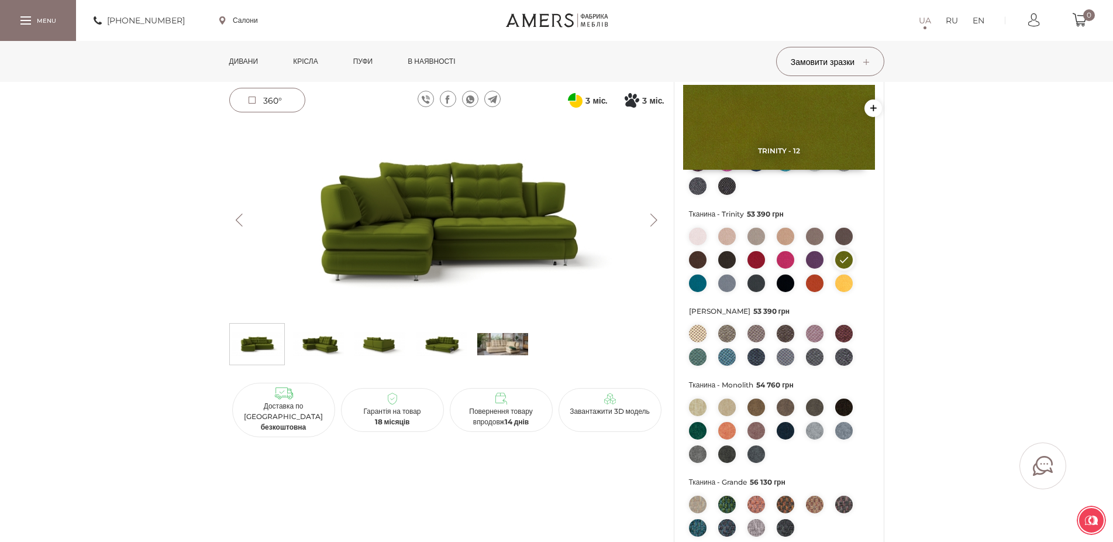
click at [700, 284] on img at bounding box center [698, 283] width 18 height 18
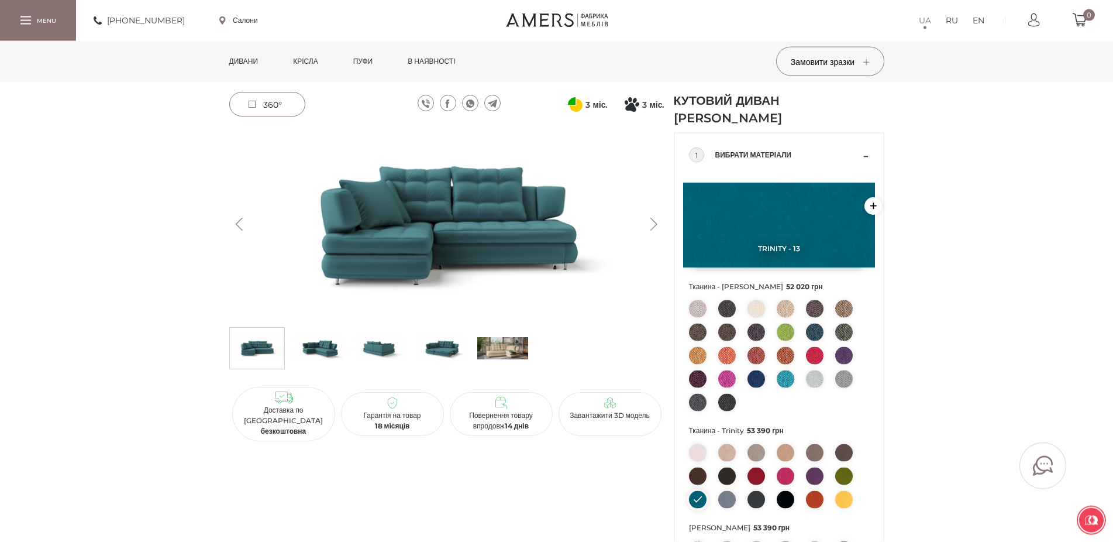
scroll to position [0, 0]
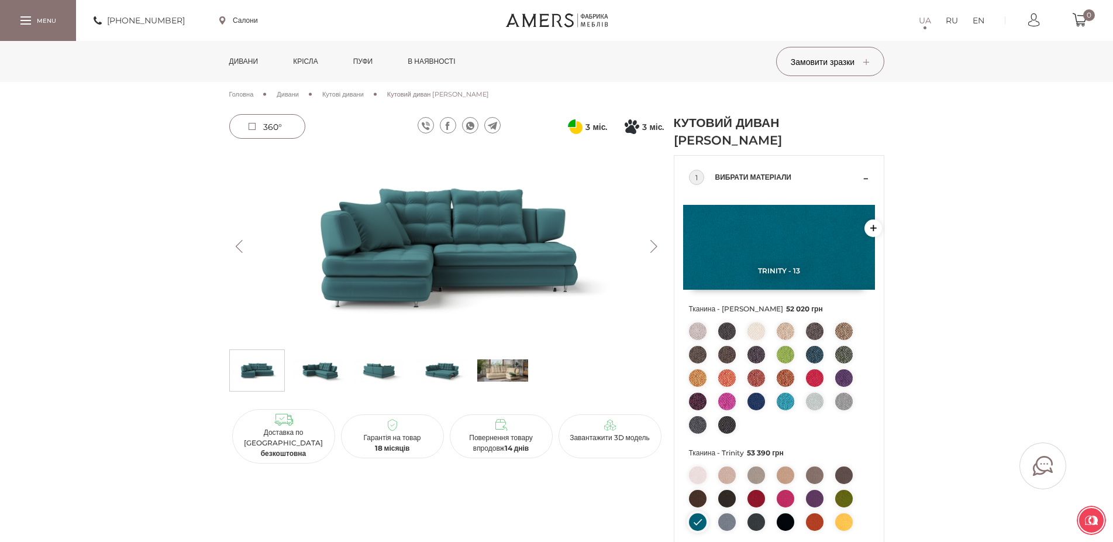
click at [516, 378] on img at bounding box center [502, 370] width 51 height 35
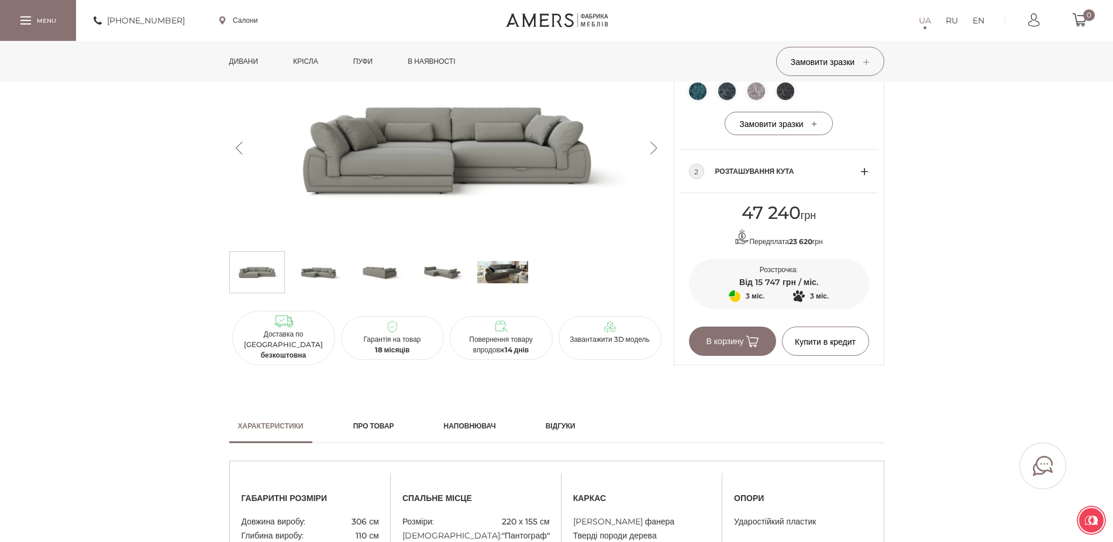
scroll to position [537, 0]
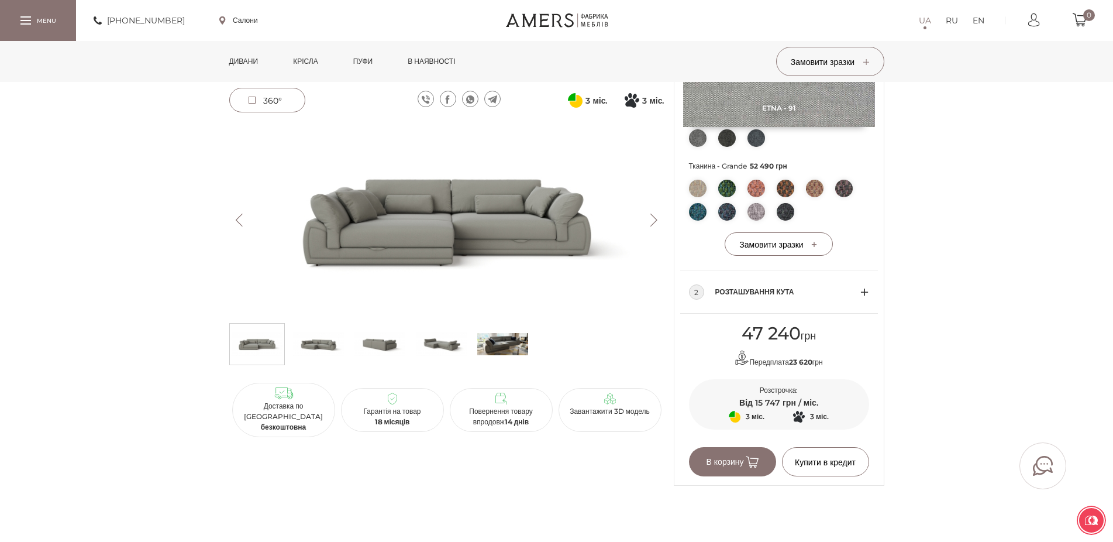
click at [501, 351] on img at bounding box center [502, 343] width 51 height 35
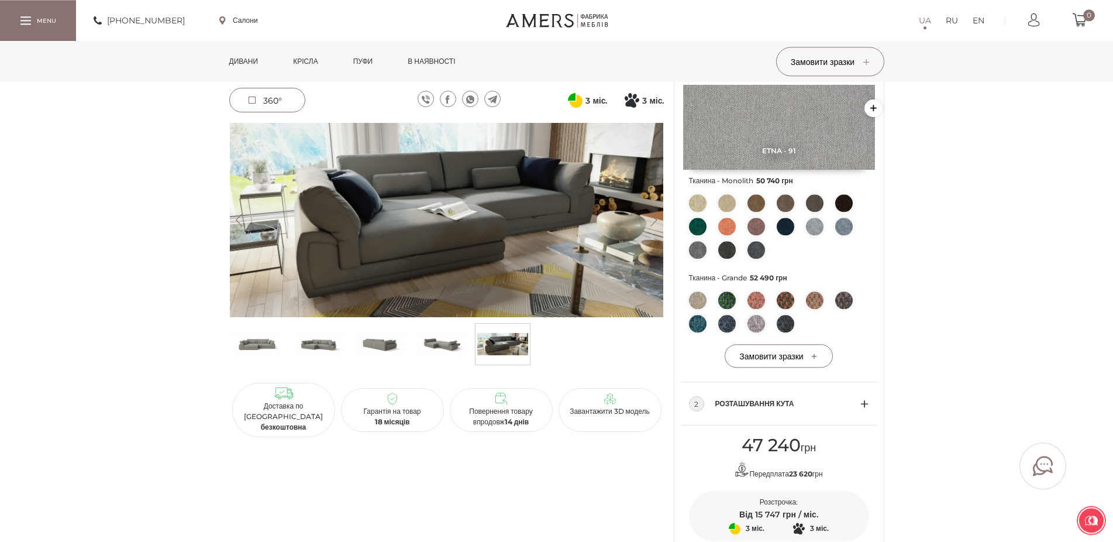
scroll to position [418, 0]
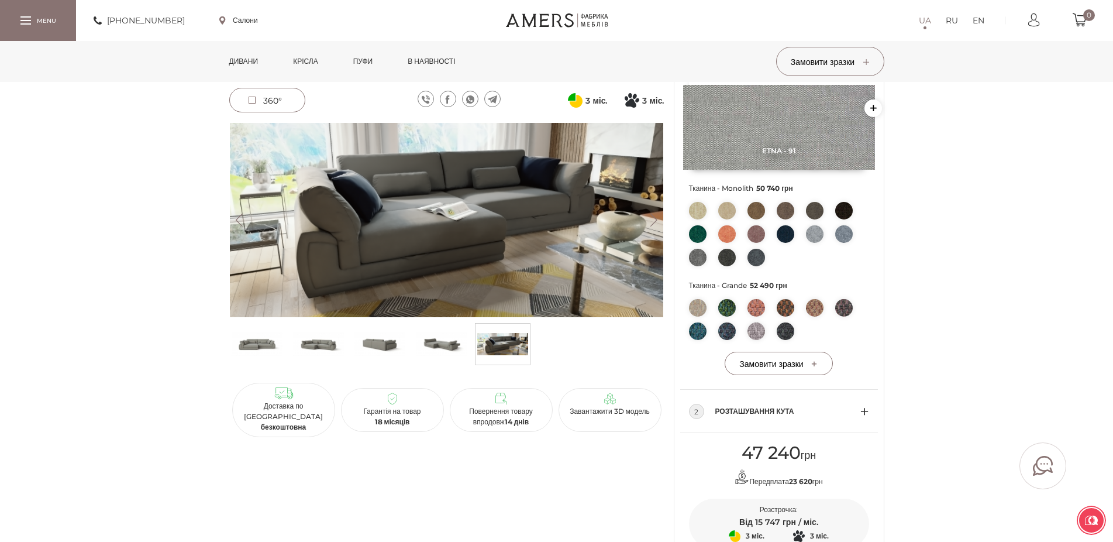
click at [430, 339] on img at bounding box center [441, 343] width 51 height 35
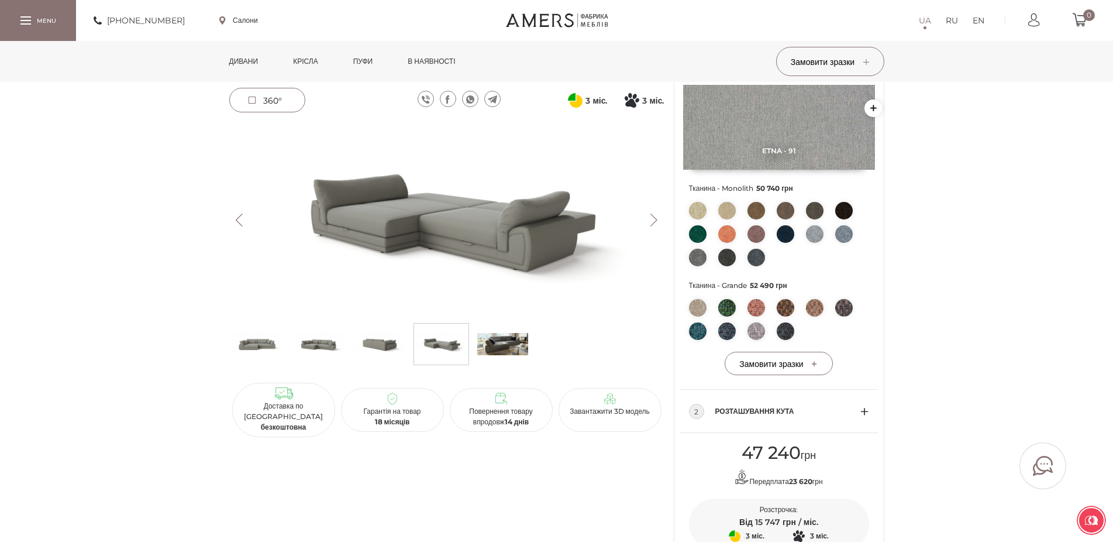
click at [503, 345] on img at bounding box center [502, 343] width 51 height 35
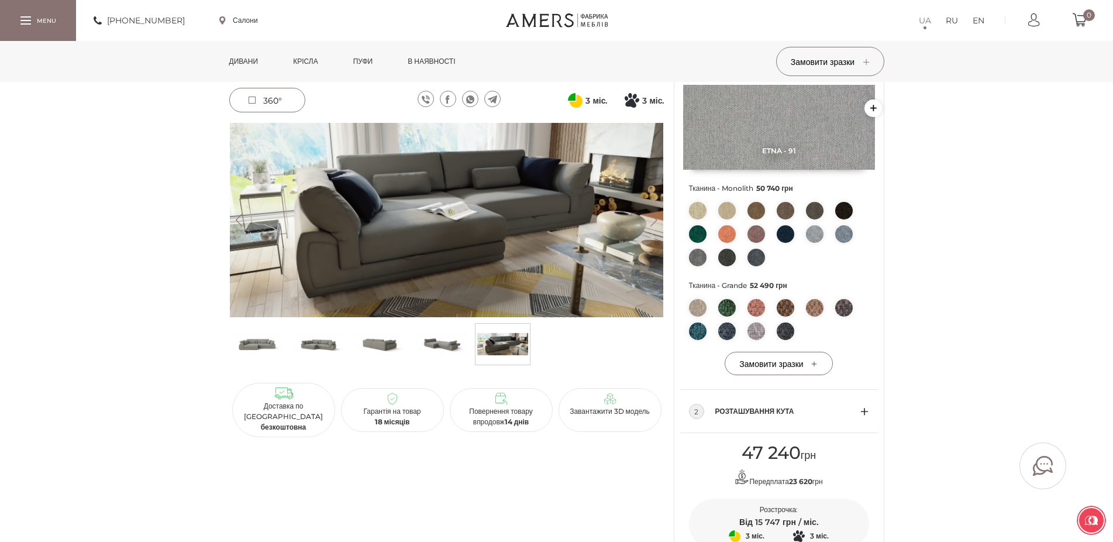
click at [437, 343] on img at bounding box center [441, 343] width 51 height 35
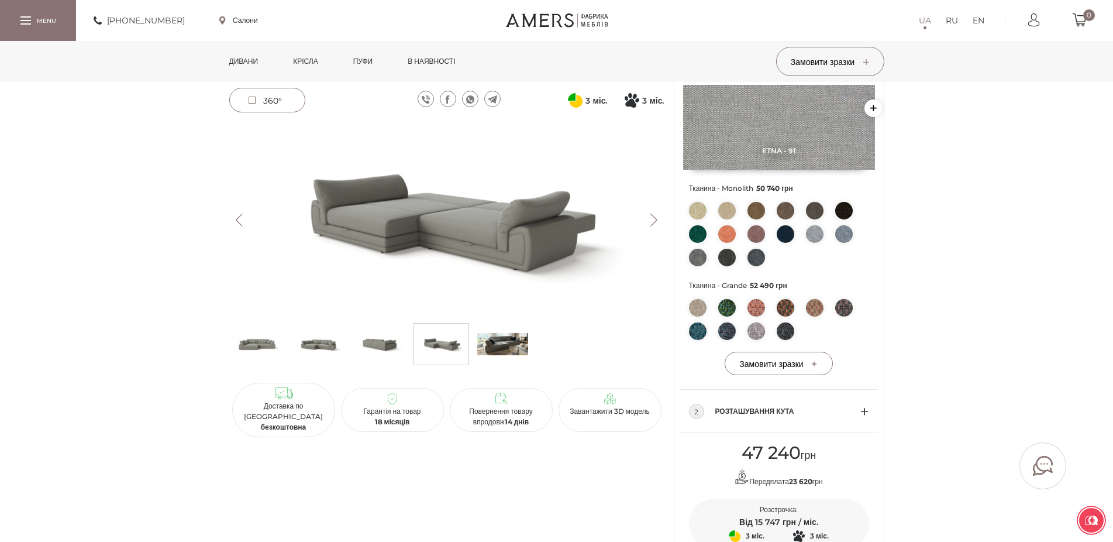
click at [364, 353] on img at bounding box center [379, 343] width 51 height 35
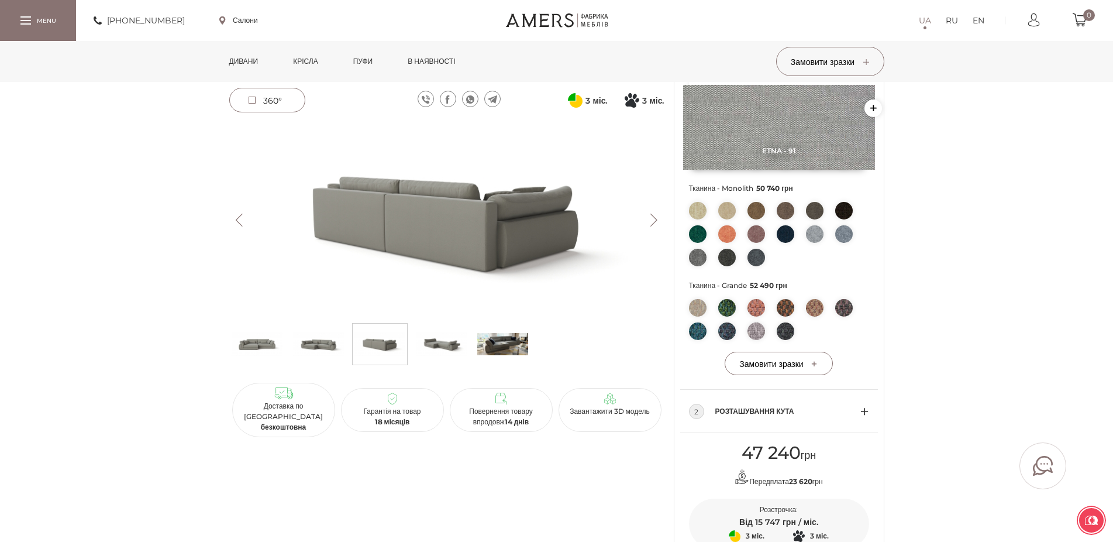
click at [318, 346] on img at bounding box center [318, 343] width 51 height 35
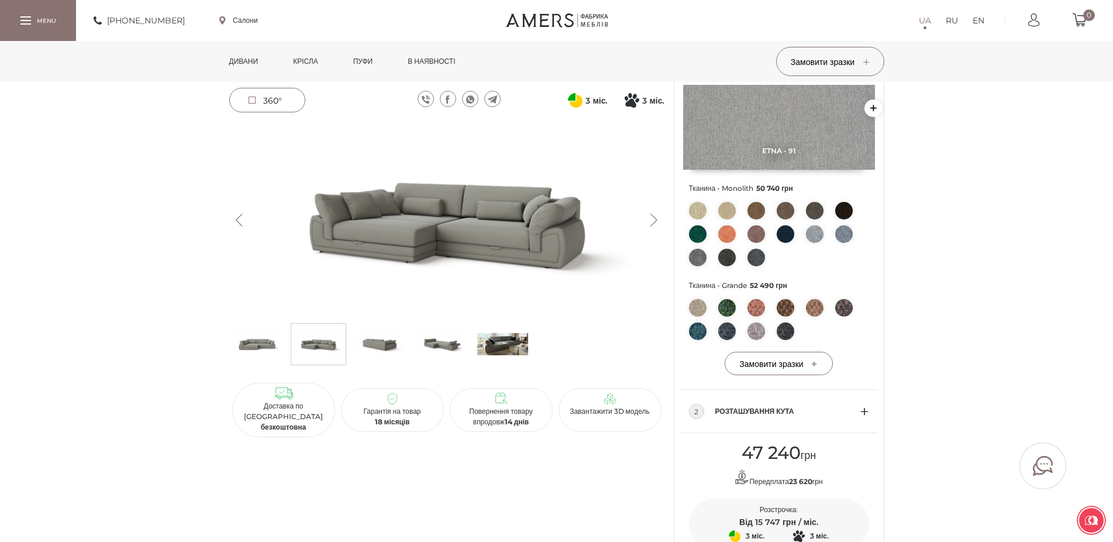
click at [261, 351] on img at bounding box center [257, 343] width 51 height 35
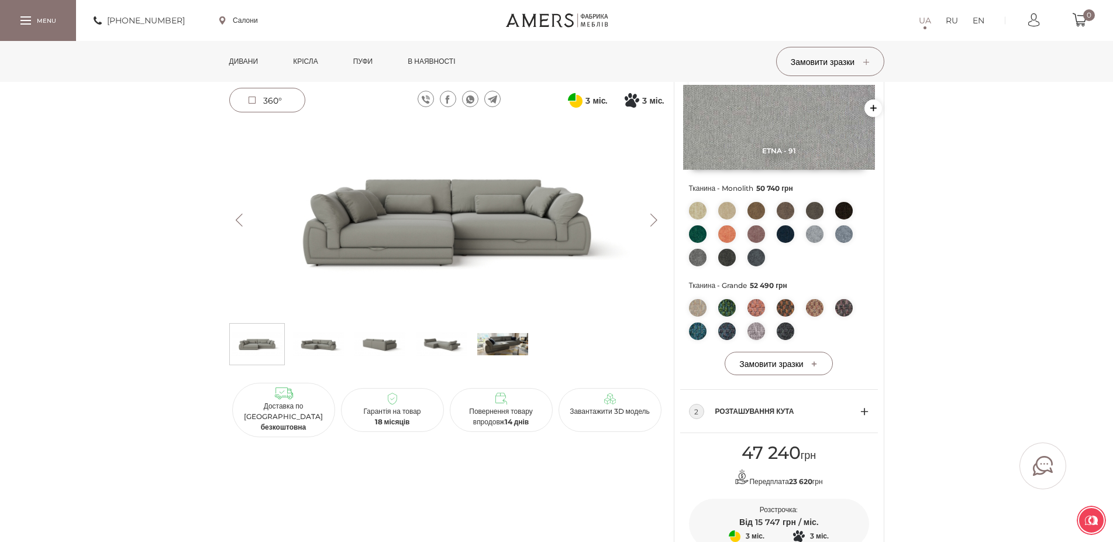
click at [506, 340] on img at bounding box center [502, 343] width 51 height 35
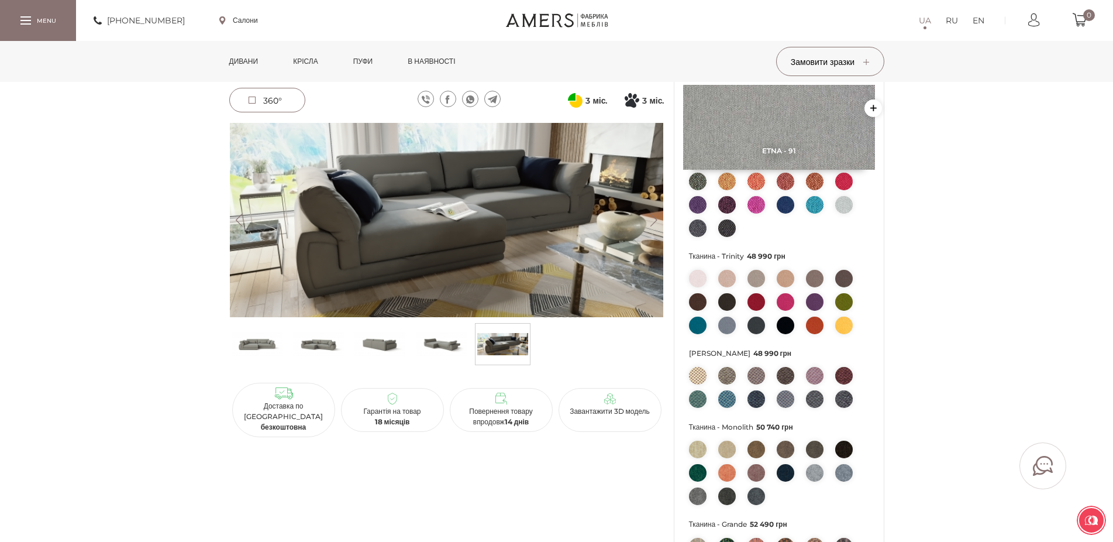
scroll to position [0, 0]
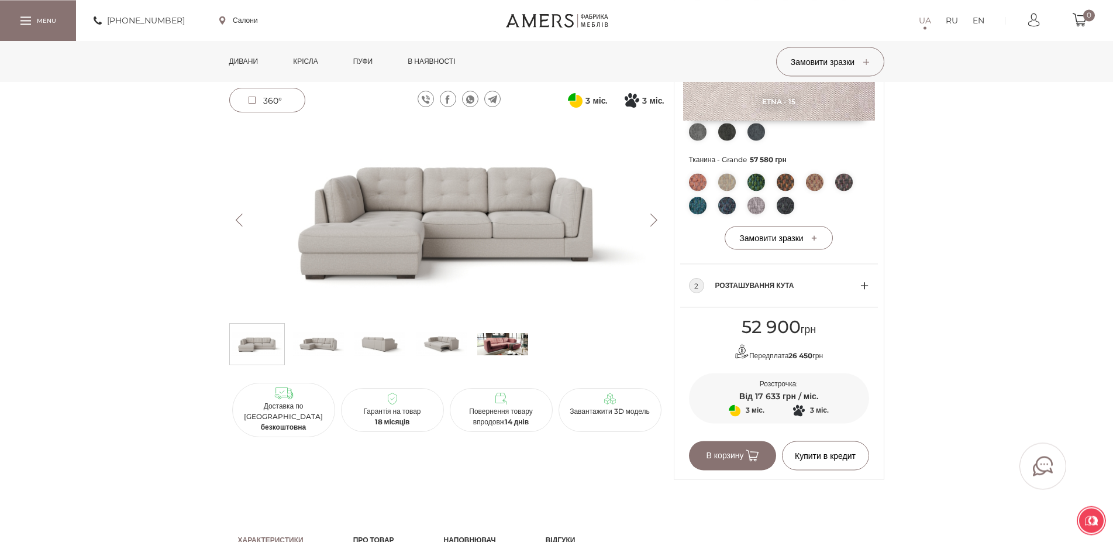
scroll to position [537, 0]
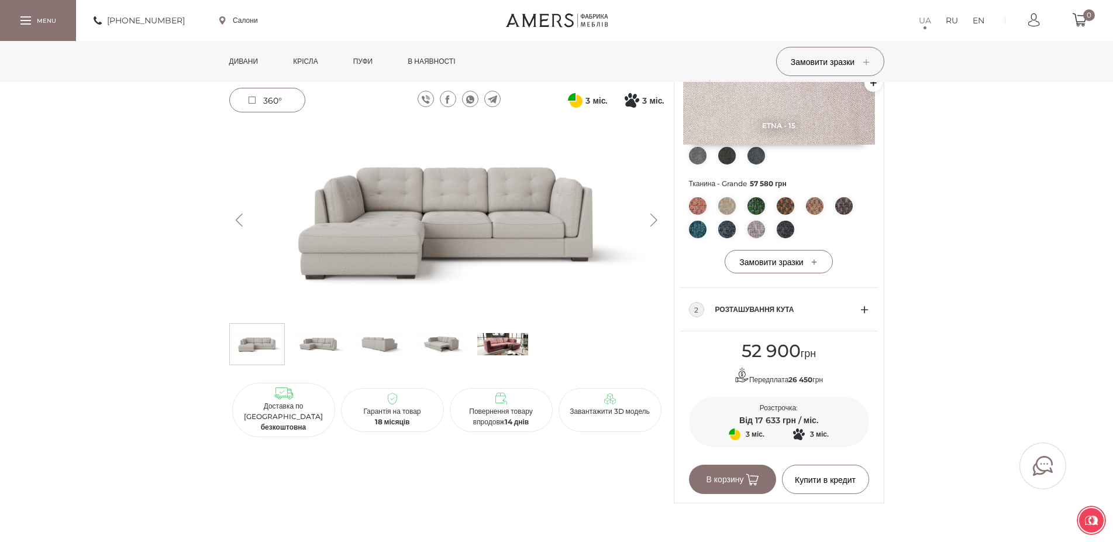
click at [511, 339] on img at bounding box center [502, 343] width 51 height 35
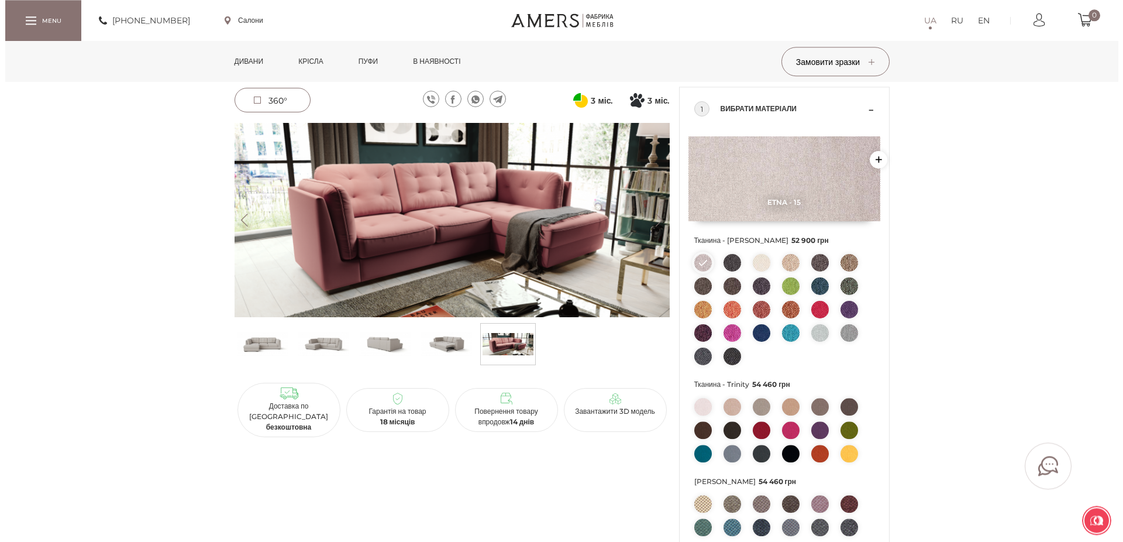
scroll to position [60, 0]
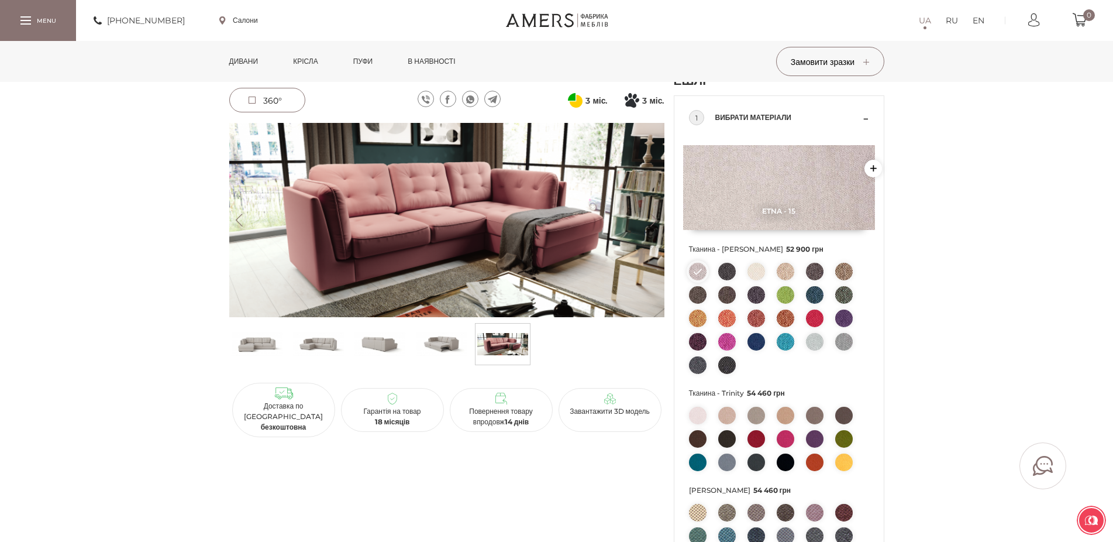
click at [377, 346] on img at bounding box center [379, 343] width 51 height 35
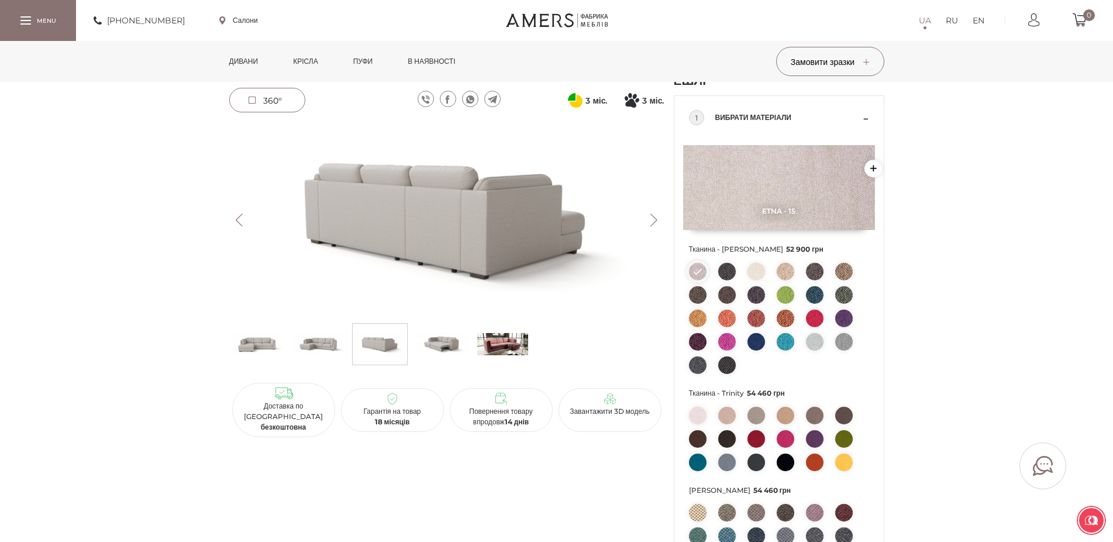
click at [229, 20] on link "Салони" at bounding box center [238, 20] width 39 height 11
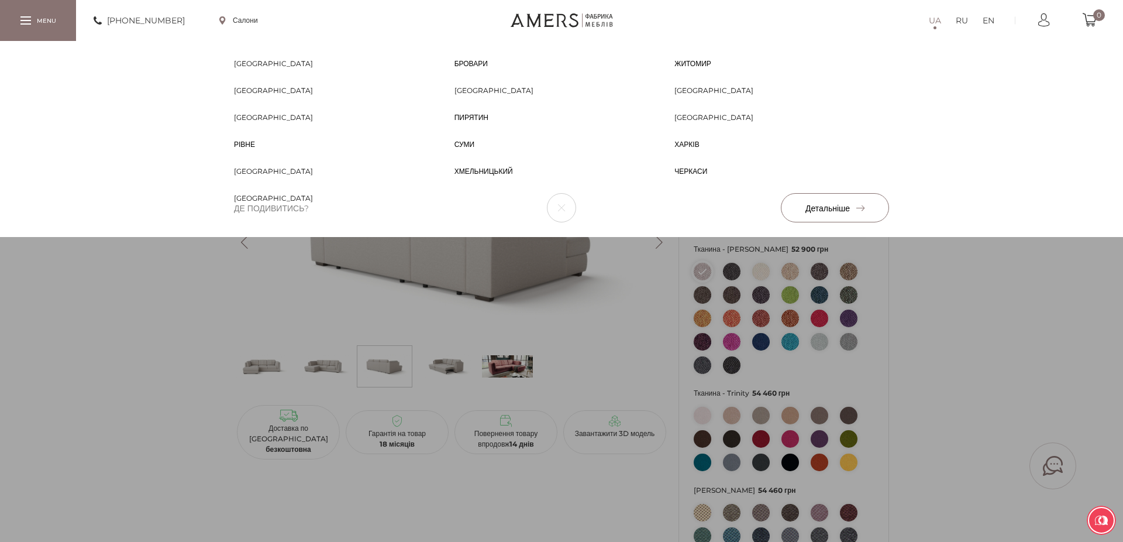
click at [250, 69] on span "[GEOGRAPHIC_DATA]" at bounding box center [273, 74] width 79 height 11
click at [950, 237] on div "Біла Церква Біла Церква Бровари Бровари Житомир Житомир Запоріжжя Запоріжжя Киї…" at bounding box center [561, 139] width 1123 height 196
click at [944, 237] on div "Біла Церква Біла Церква Бровари Бровари Житомир Житомир Запоріжжя Запоріжжя Киї…" at bounding box center [561, 139] width 1123 height 196
click at [164, 237] on div "Біла Церква Біла Церква Бровари Бровари Житомир Житомир Запоріжжя Запоріжжя Киї…" at bounding box center [561, 139] width 1123 height 196
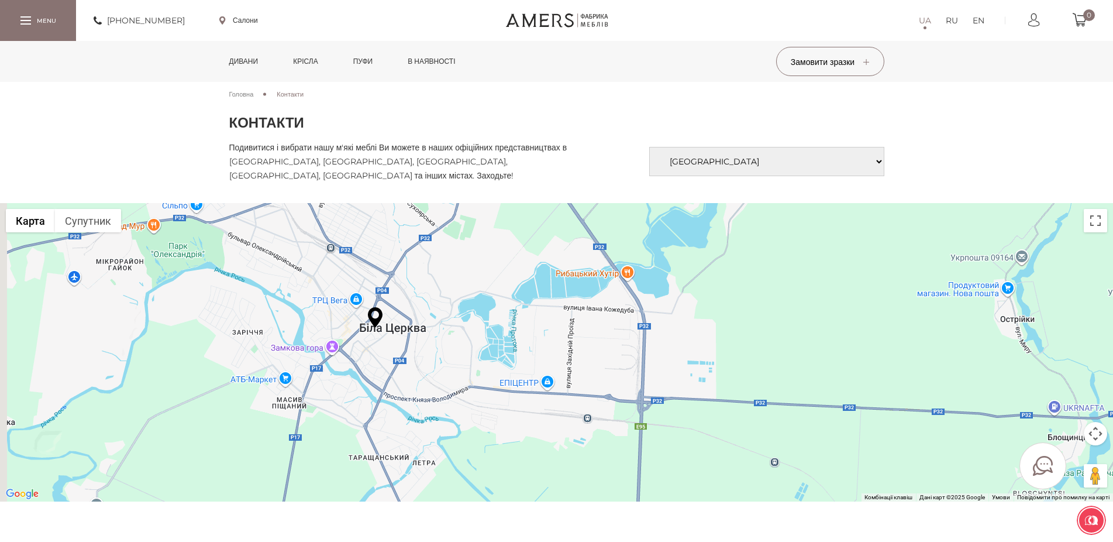
drag, startPoint x: 396, startPoint y: 302, endPoint x: 684, endPoint y: 454, distance: 325.2
click at [684, 454] on div at bounding box center [556, 352] width 1113 height 298
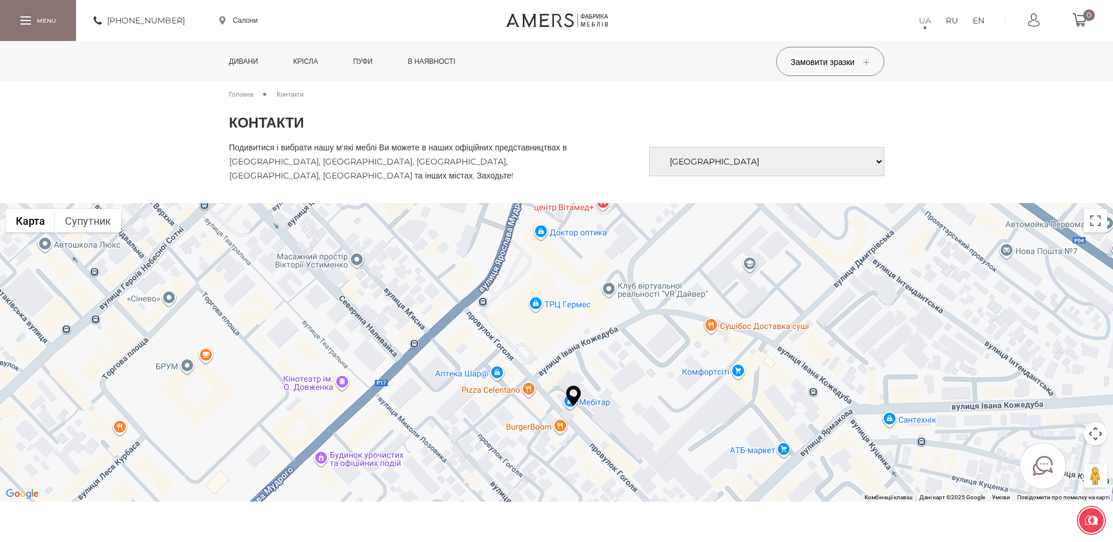
drag, startPoint x: 689, startPoint y: 412, endPoint x: 606, endPoint y: 251, distance: 180.5
click at [606, 251] on div at bounding box center [556, 352] width 1113 height 298
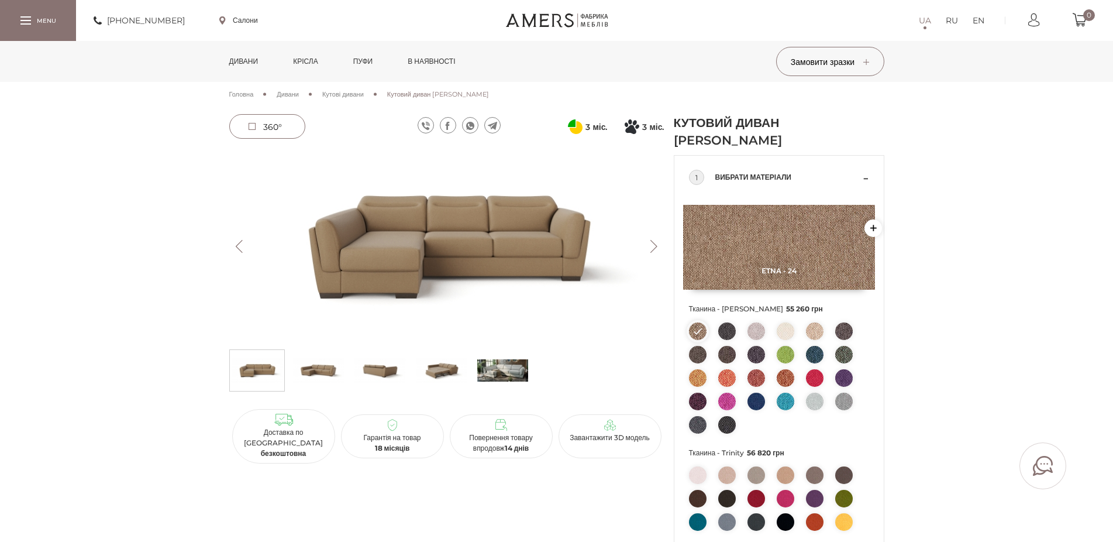
click at [520, 371] on img at bounding box center [502, 370] width 51 height 35
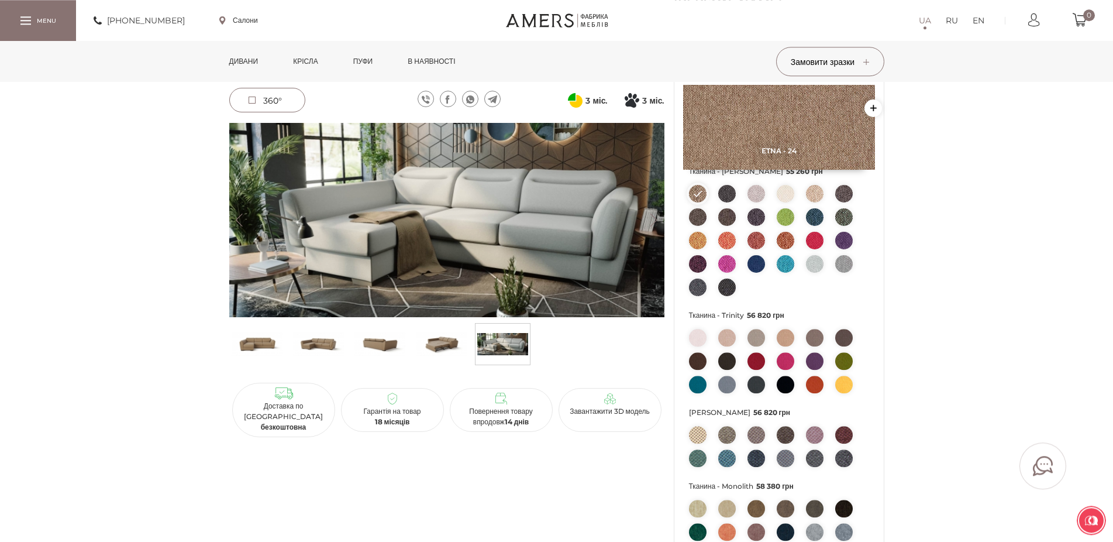
scroll to position [119, 0]
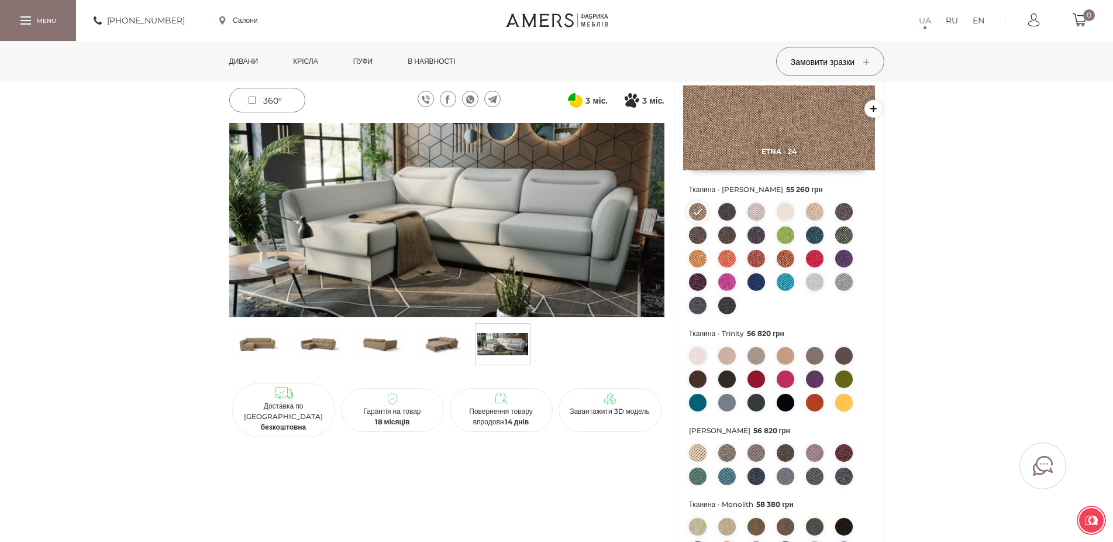
click at [695, 398] on img at bounding box center [698, 403] width 18 height 18
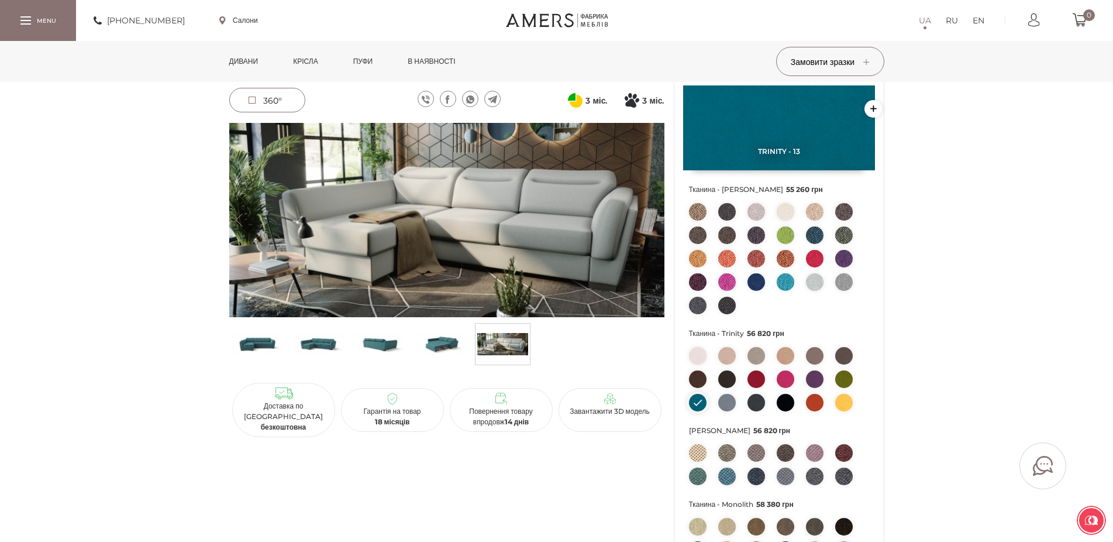
click at [385, 340] on img at bounding box center [379, 343] width 51 height 35
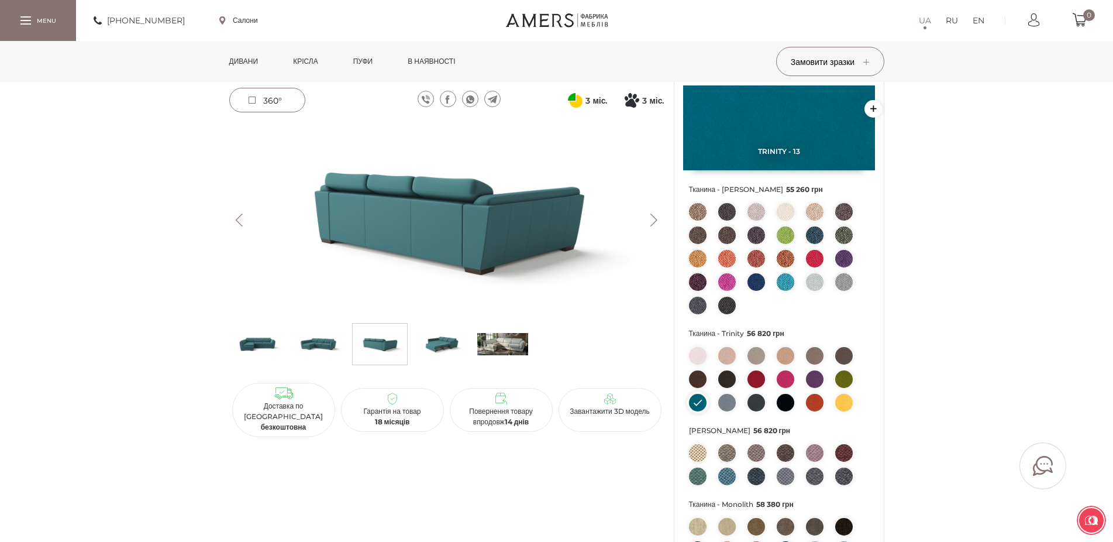
click at [323, 346] on img at bounding box center [318, 343] width 51 height 35
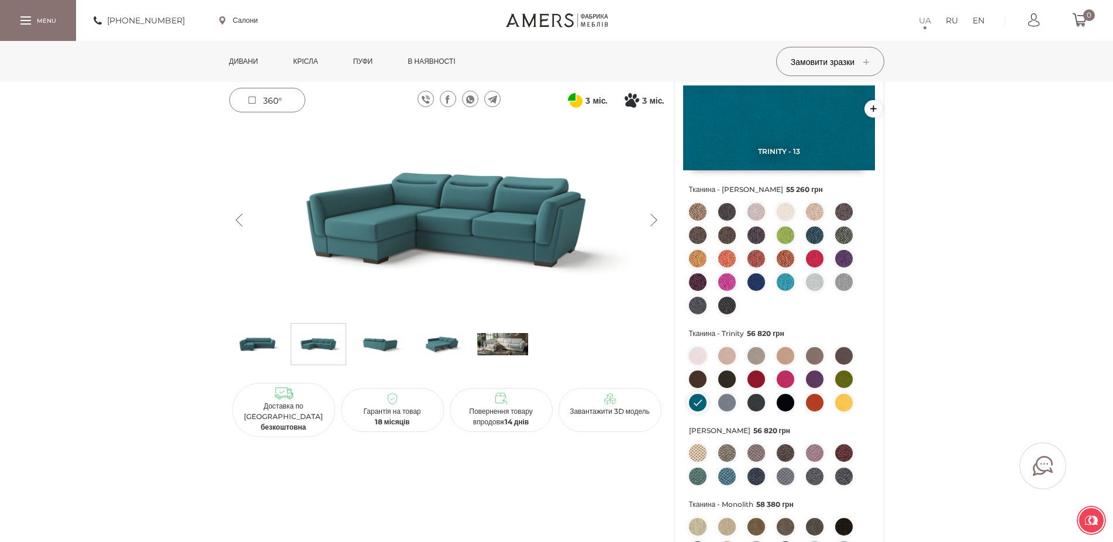
click at [843, 377] on img at bounding box center [844, 379] width 18 height 18
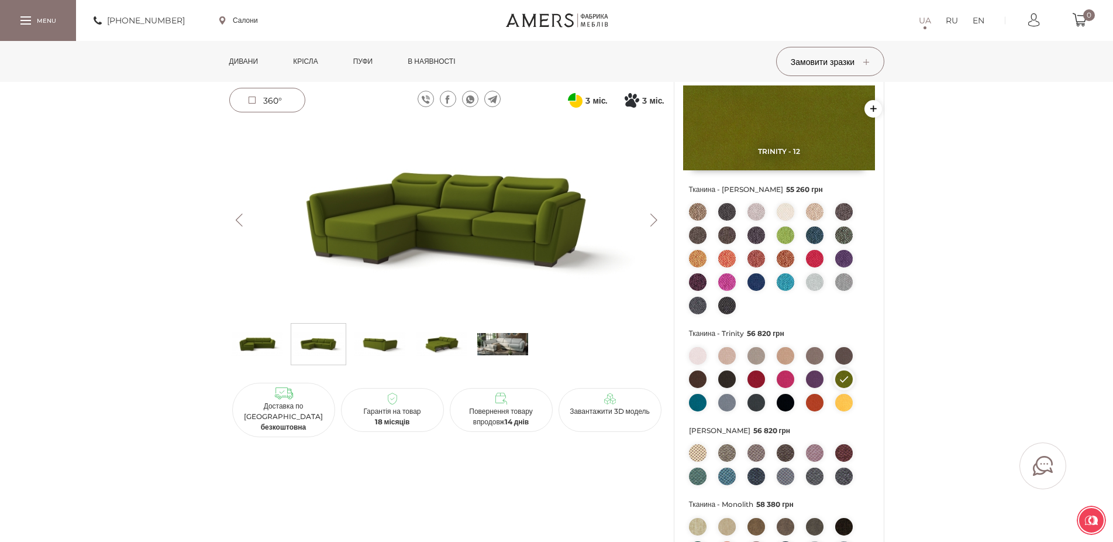
click at [840, 234] on img at bounding box center [844, 235] width 18 height 18
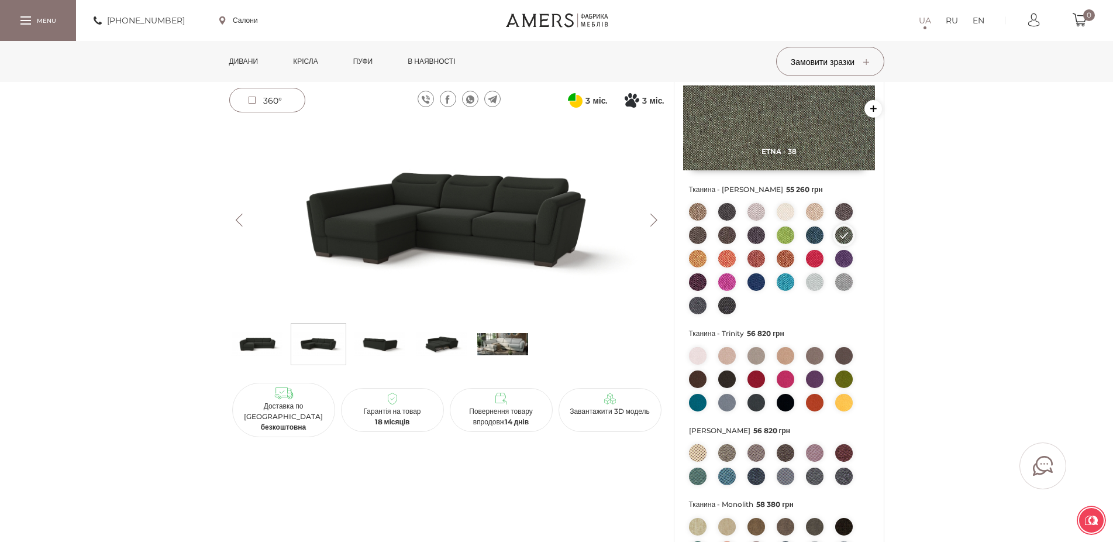
click at [843, 377] on img at bounding box center [844, 379] width 18 height 18
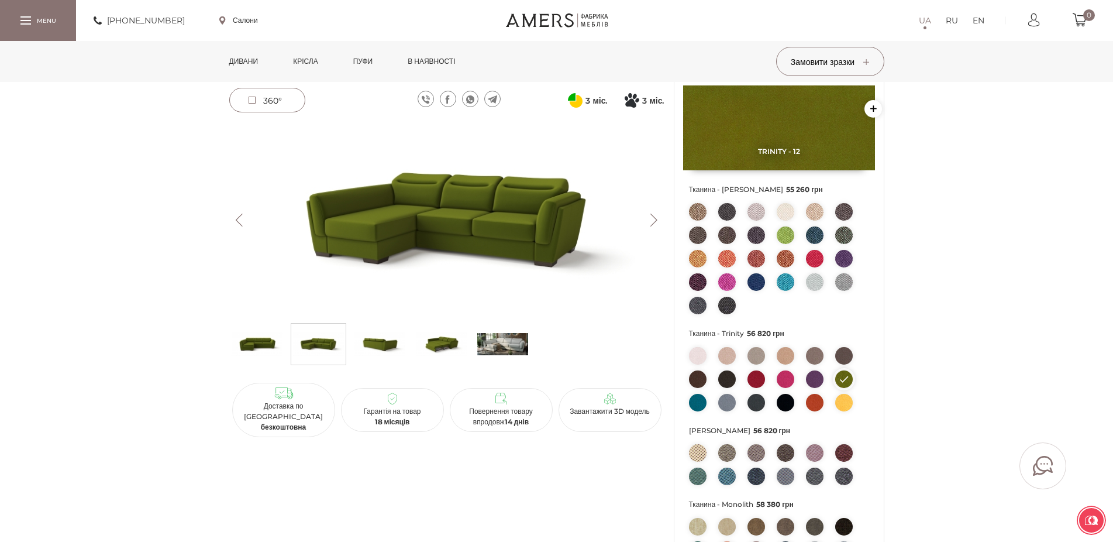
click at [758, 381] on img at bounding box center [756, 379] width 18 height 18
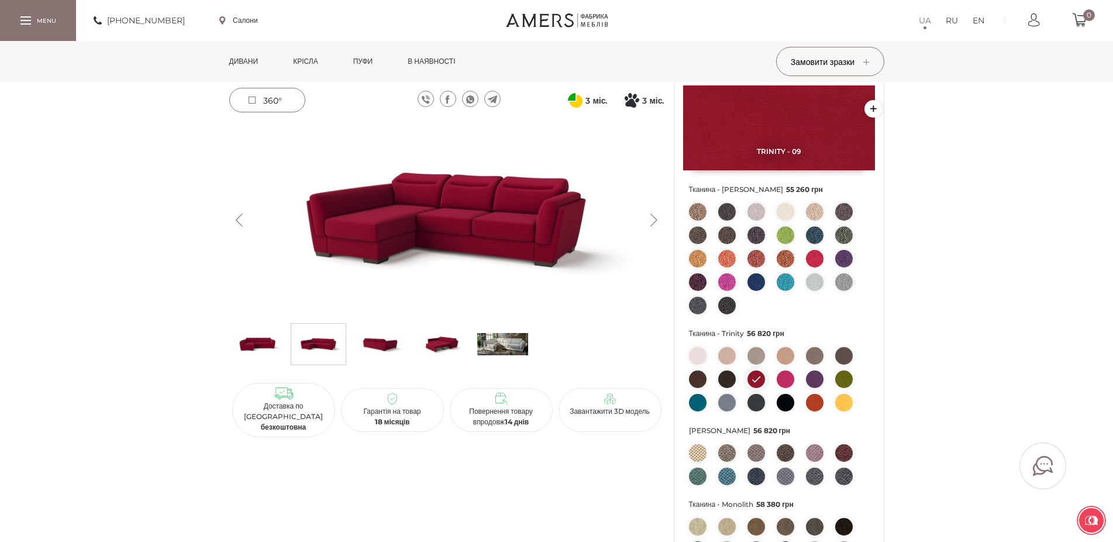
click at [782, 380] on img at bounding box center [786, 379] width 18 height 18
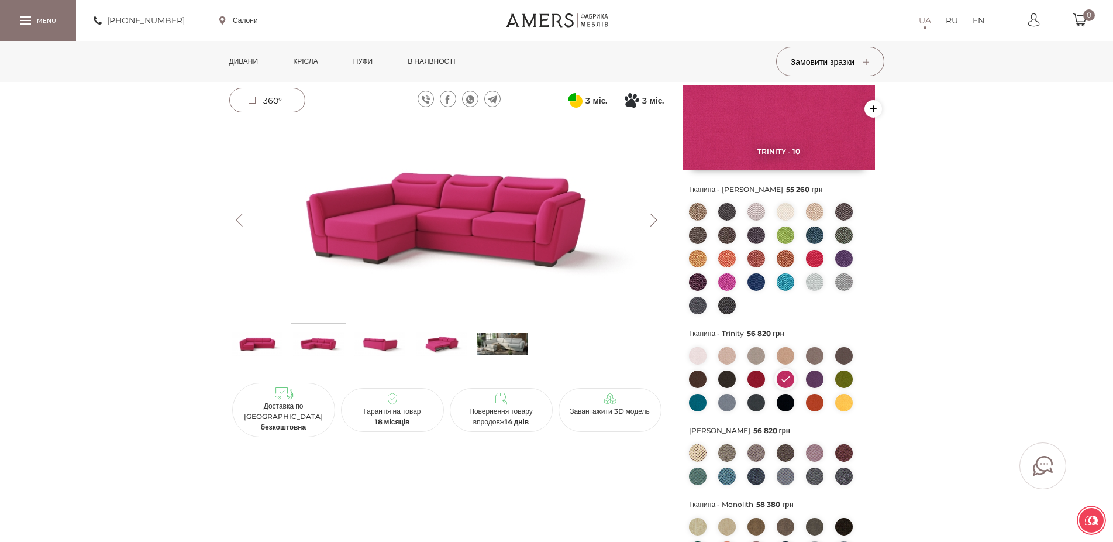
click at [758, 378] on img at bounding box center [756, 379] width 18 height 18
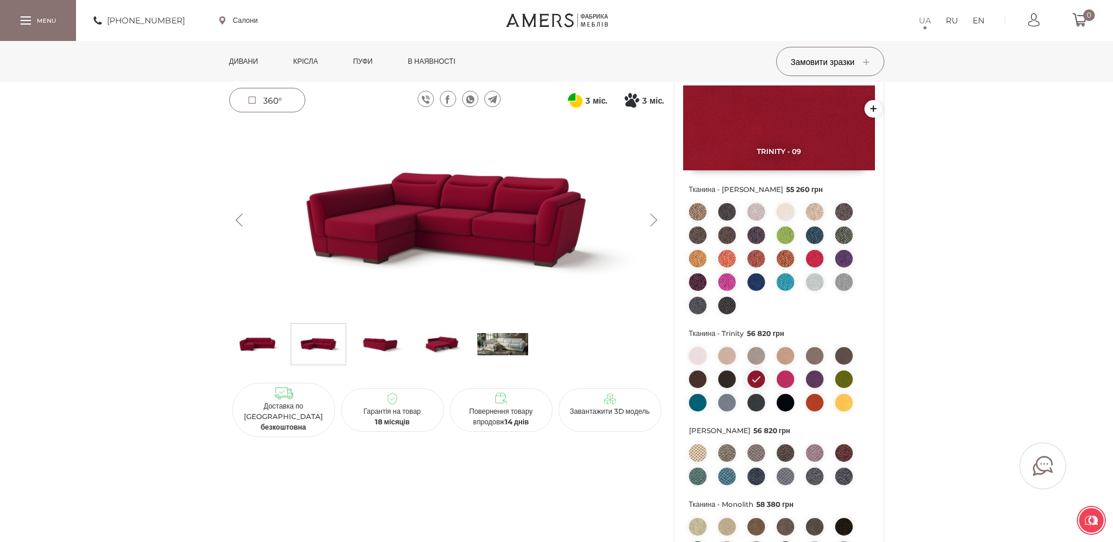
click at [816, 256] on img at bounding box center [815, 259] width 18 height 18
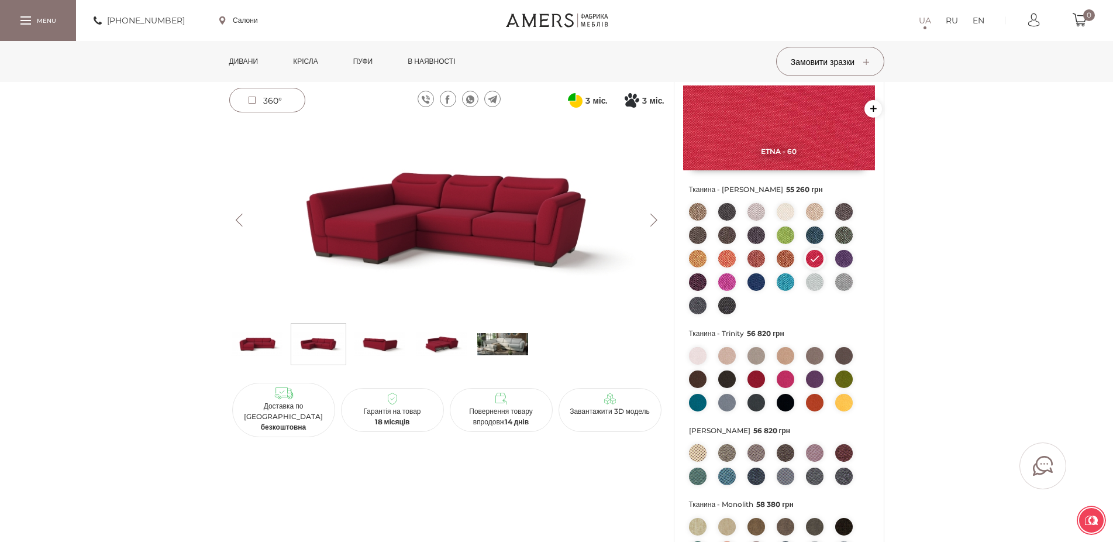
click at [758, 375] on img at bounding box center [756, 379] width 18 height 18
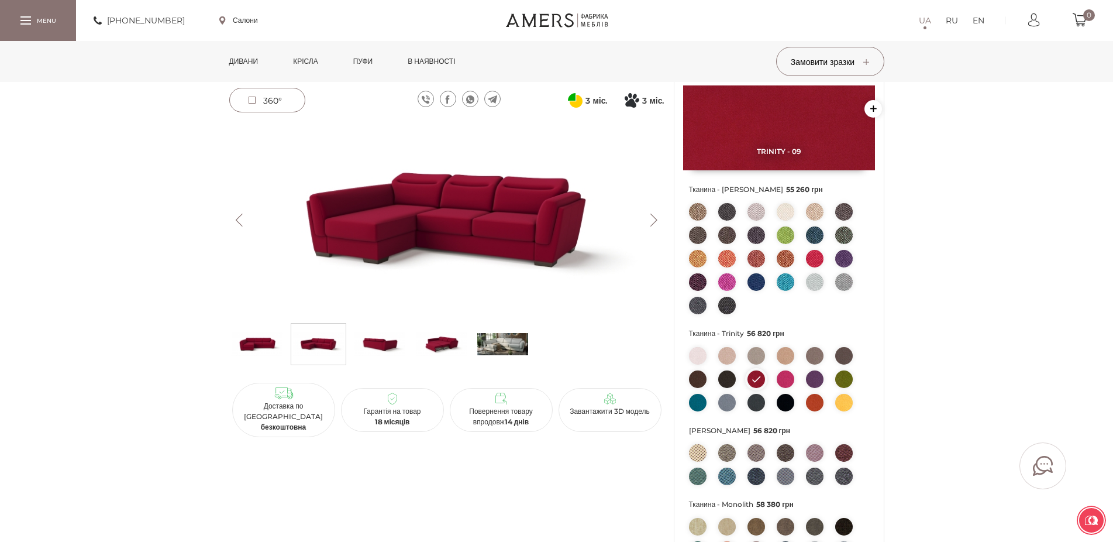
click at [843, 230] on img at bounding box center [844, 235] width 18 height 18
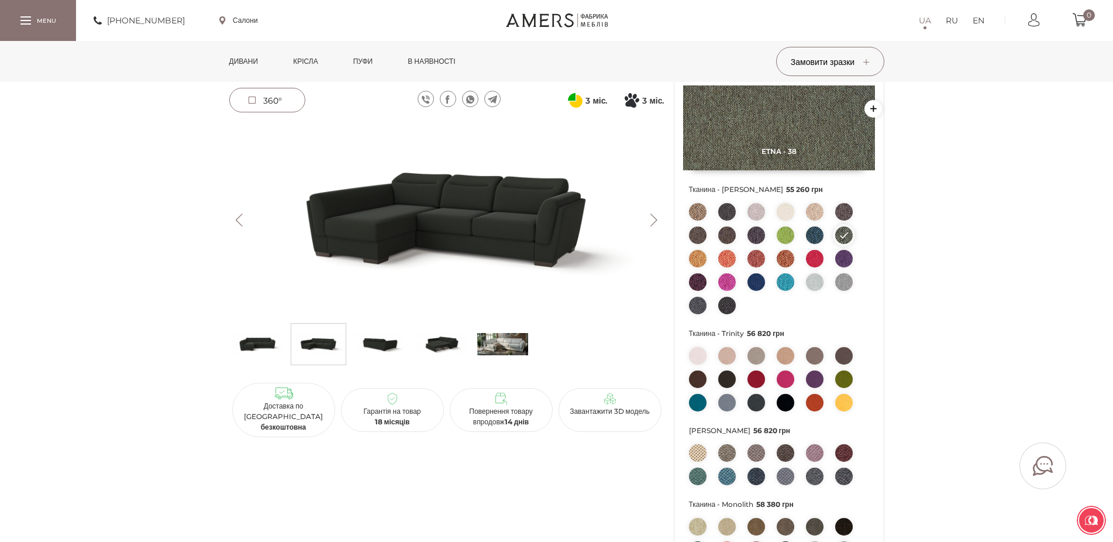
click at [843, 376] on img at bounding box center [844, 379] width 18 height 18
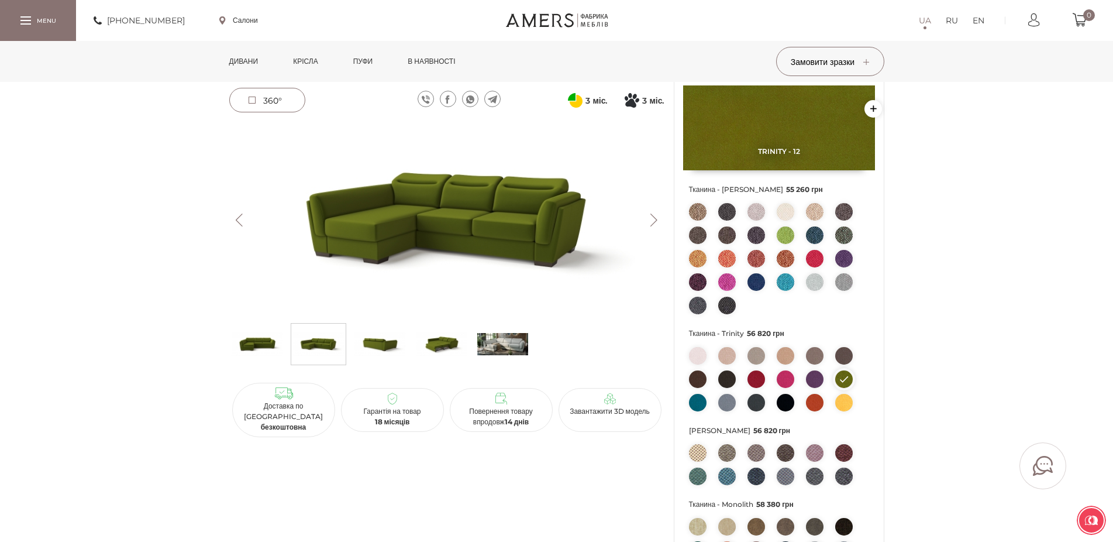
click at [697, 406] on img at bounding box center [698, 403] width 18 height 18
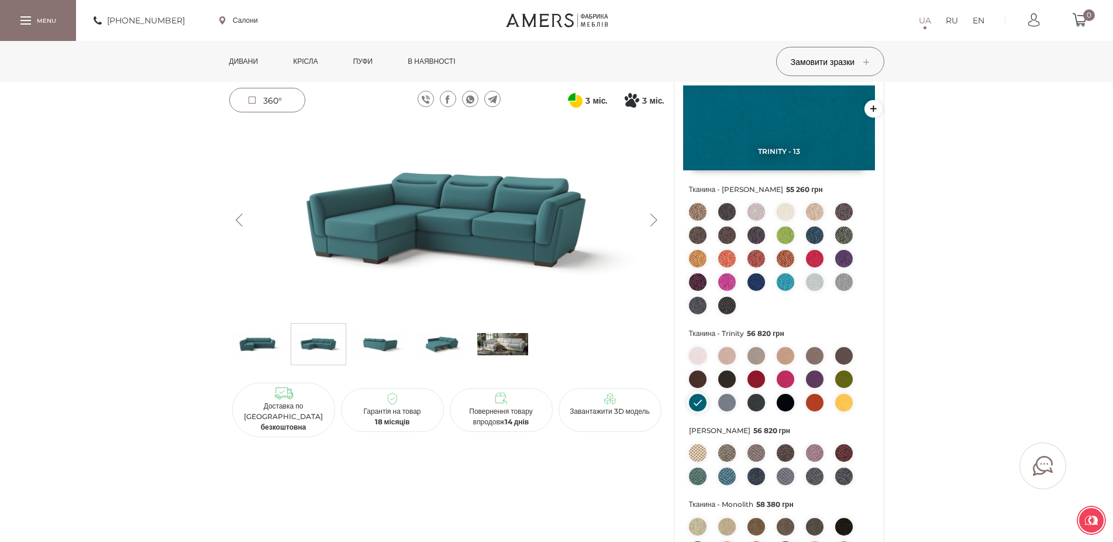
click at [811, 256] on img at bounding box center [815, 259] width 18 height 18
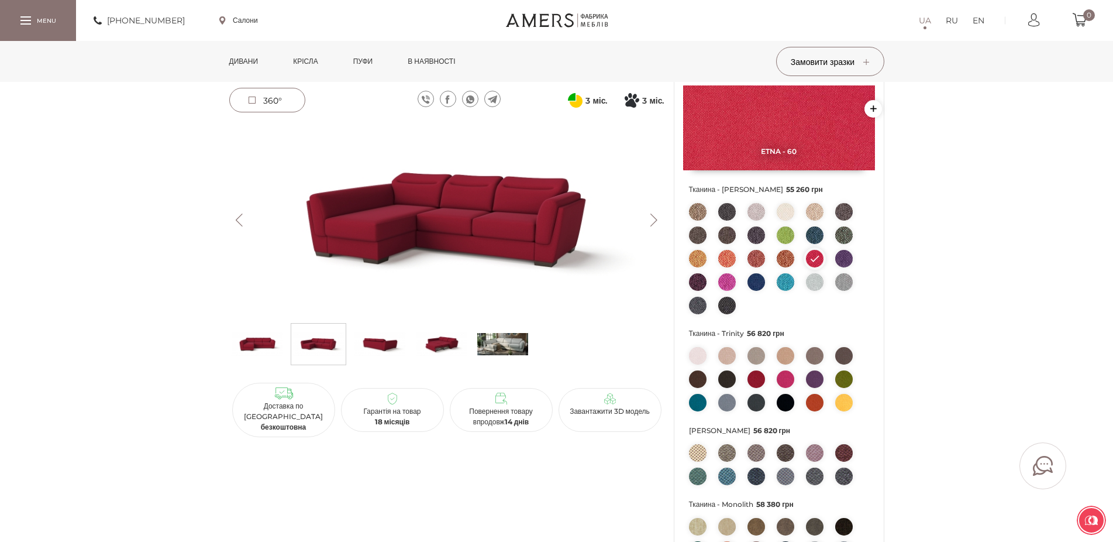
scroll to position [179, 0]
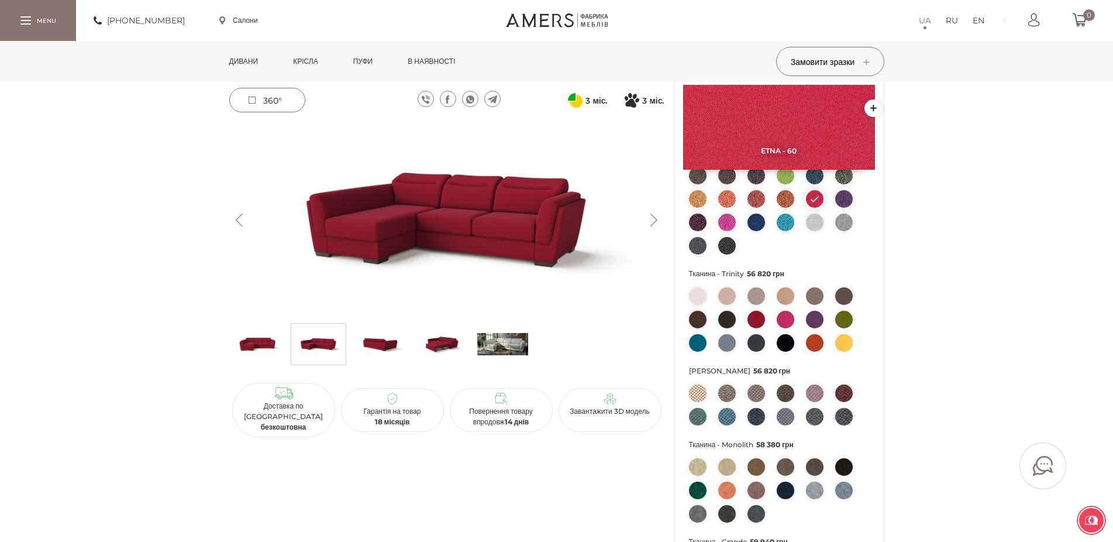
click at [730, 222] on img at bounding box center [727, 222] width 18 height 18
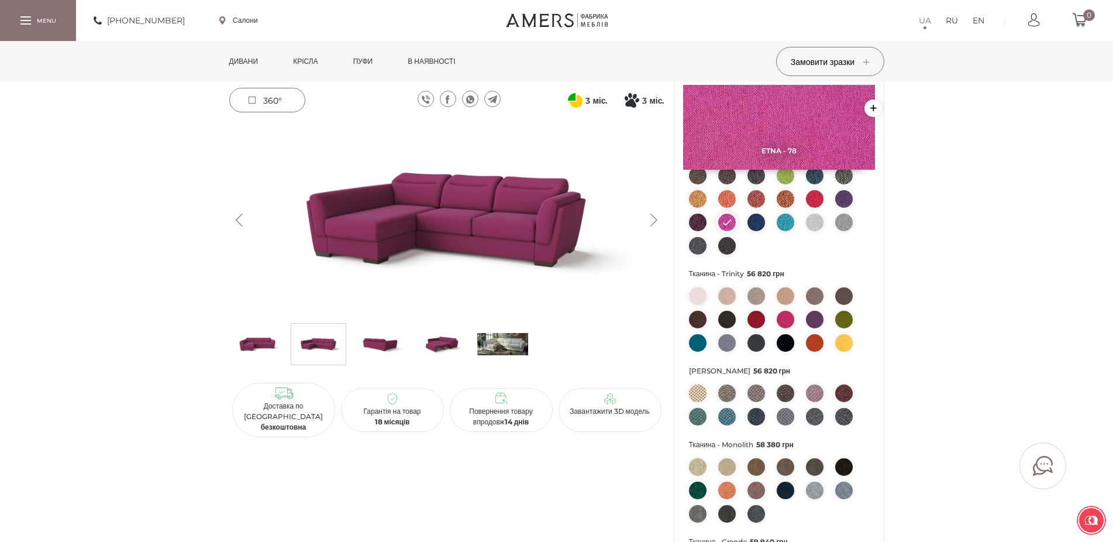
click at [784, 320] on img at bounding box center [786, 320] width 18 height 18
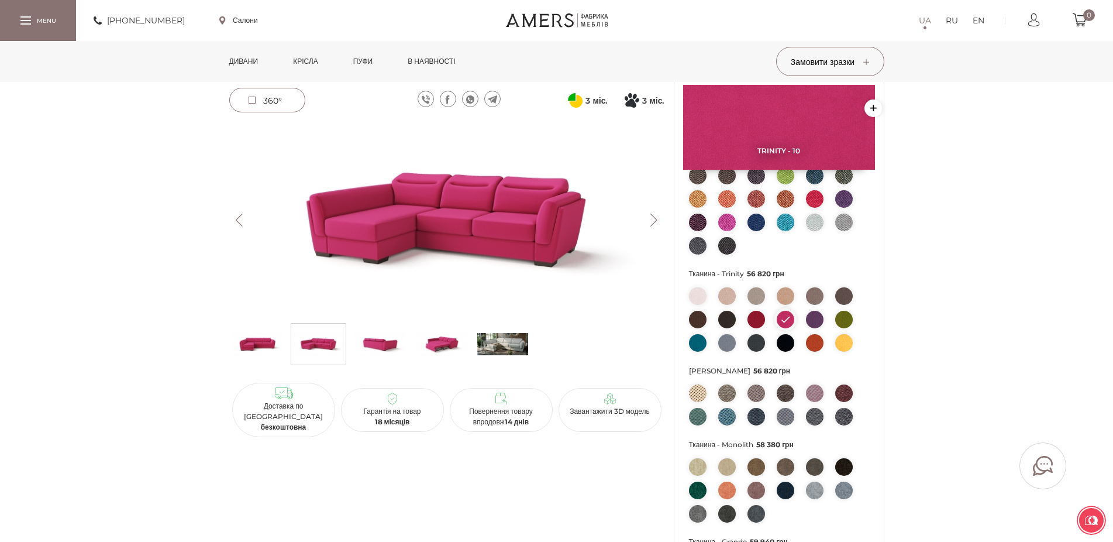
click at [815, 340] on img at bounding box center [815, 343] width 18 height 18
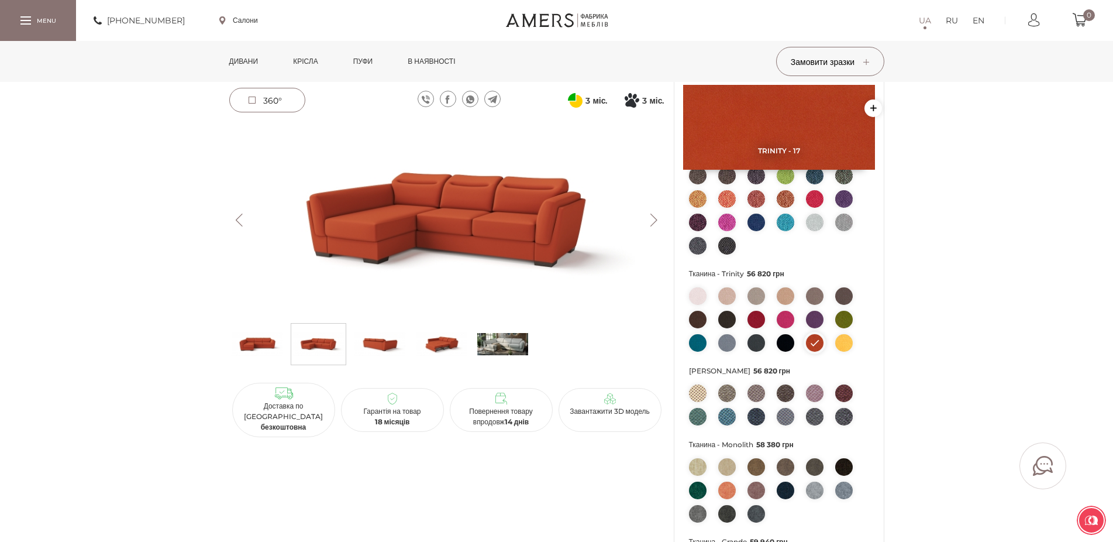
click at [757, 317] on img at bounding box center [756, 320] width 18 height 18
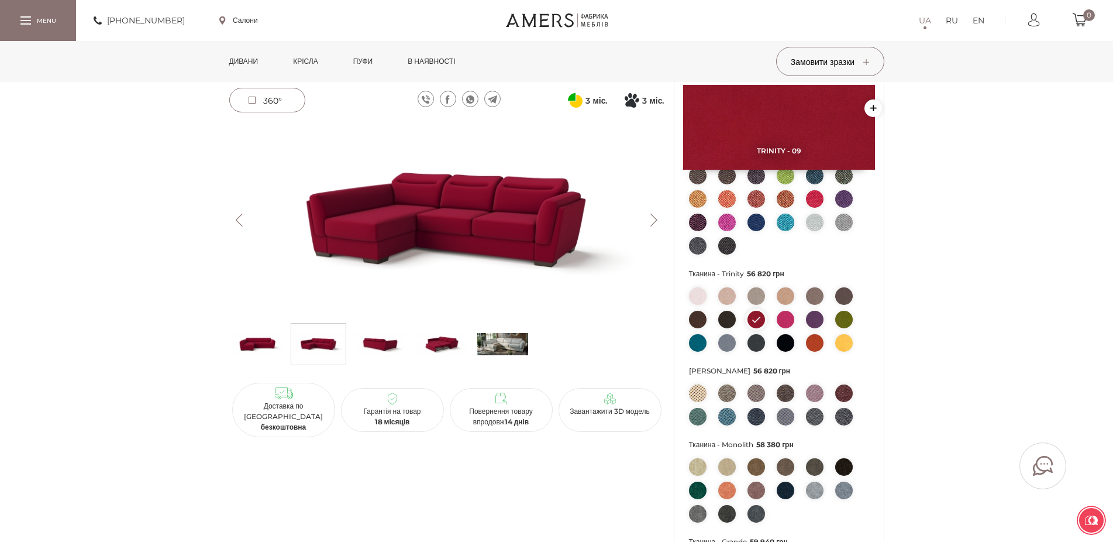
click at [812, 197] on img at bounding box center [815, 199] width 18 height 18
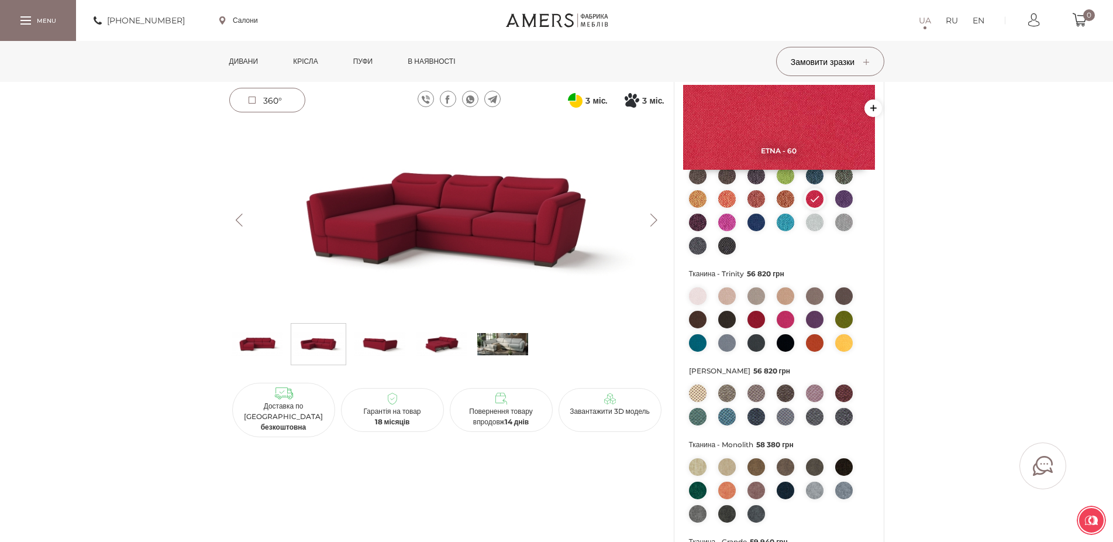
click at [789, 321] on img at bounding box center [786, 320] width 18 height 18
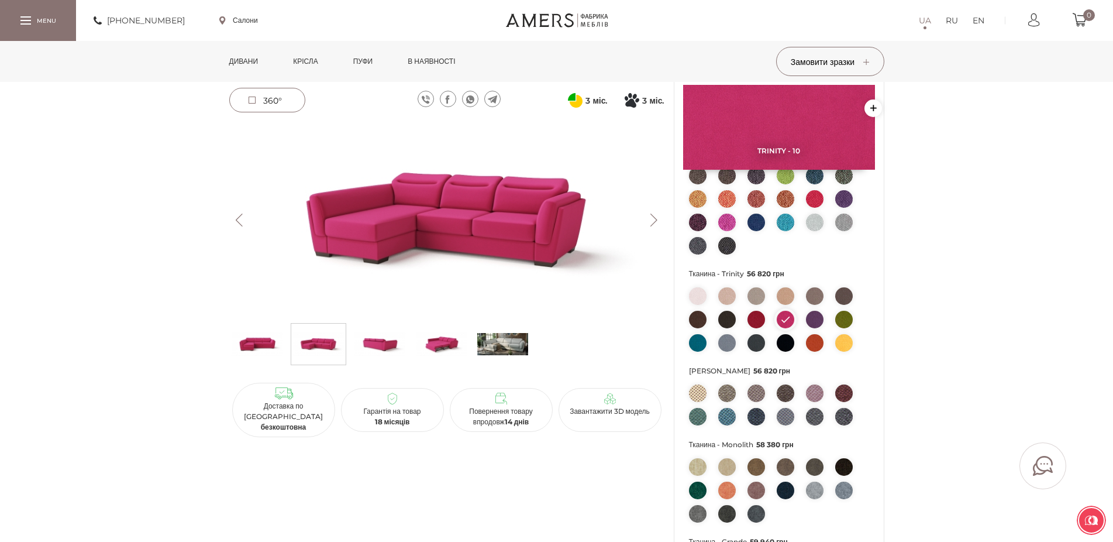
click at [756, 323] on img at bounding box center [756, 320] width 18 height 18
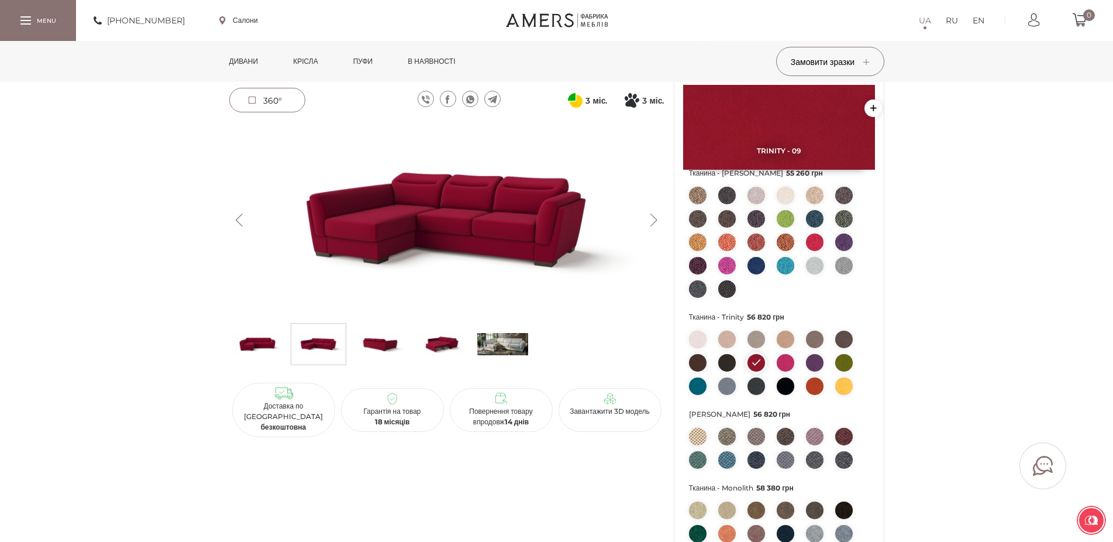
scroll to position [119, 0]
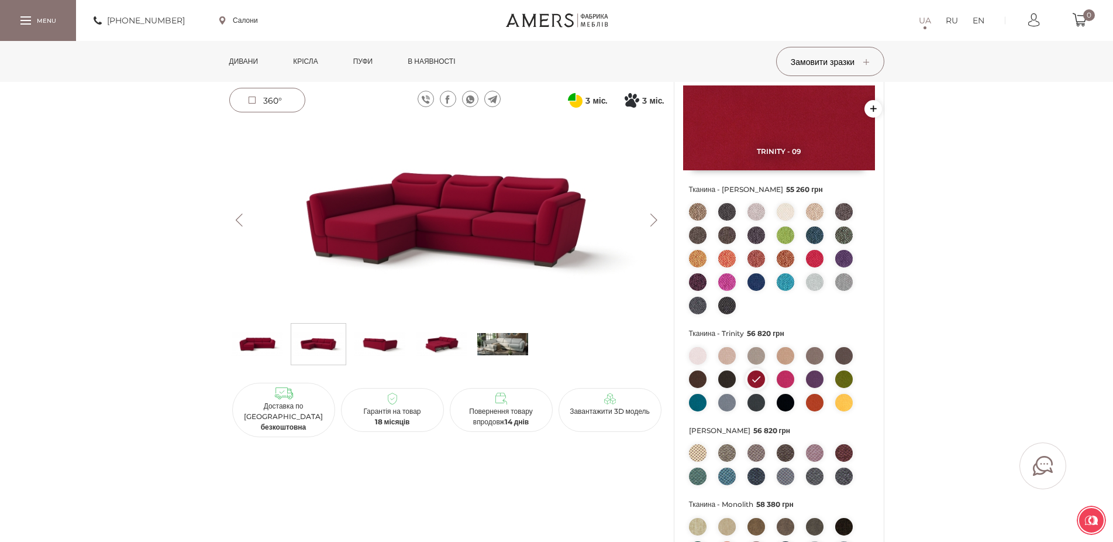
click at [816, 256] on img at bounding box center [815, 259] width 18 height 18
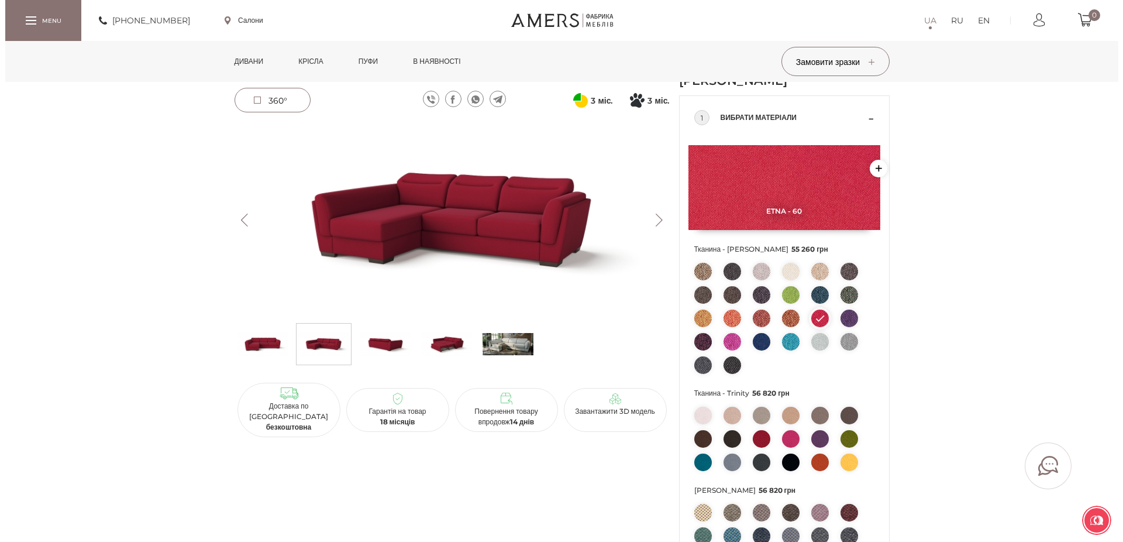
scroll to position [0, 0]
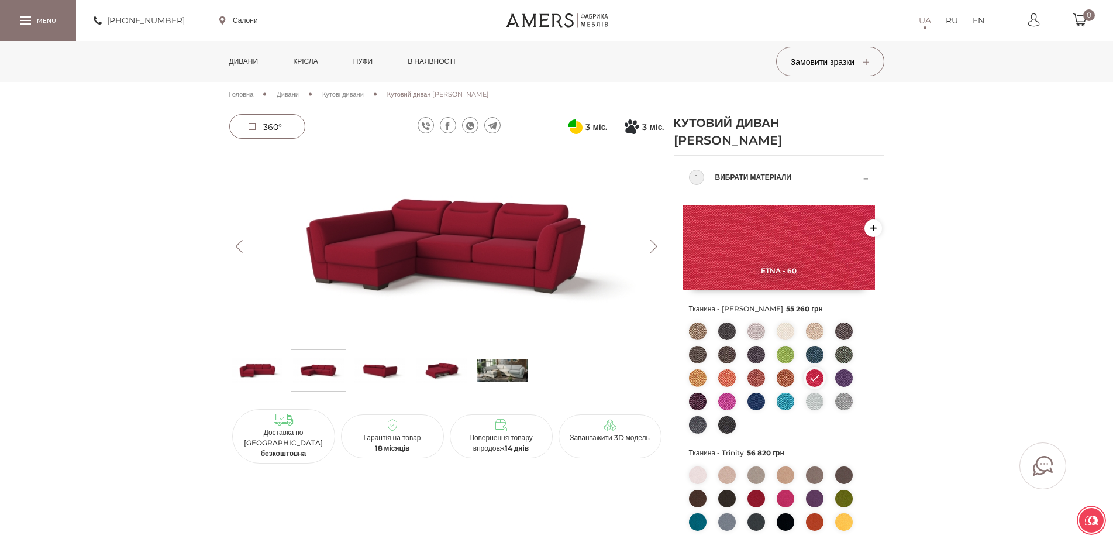
click at [25, 23] on div at bounding box center [25, 23] width 11 height 1
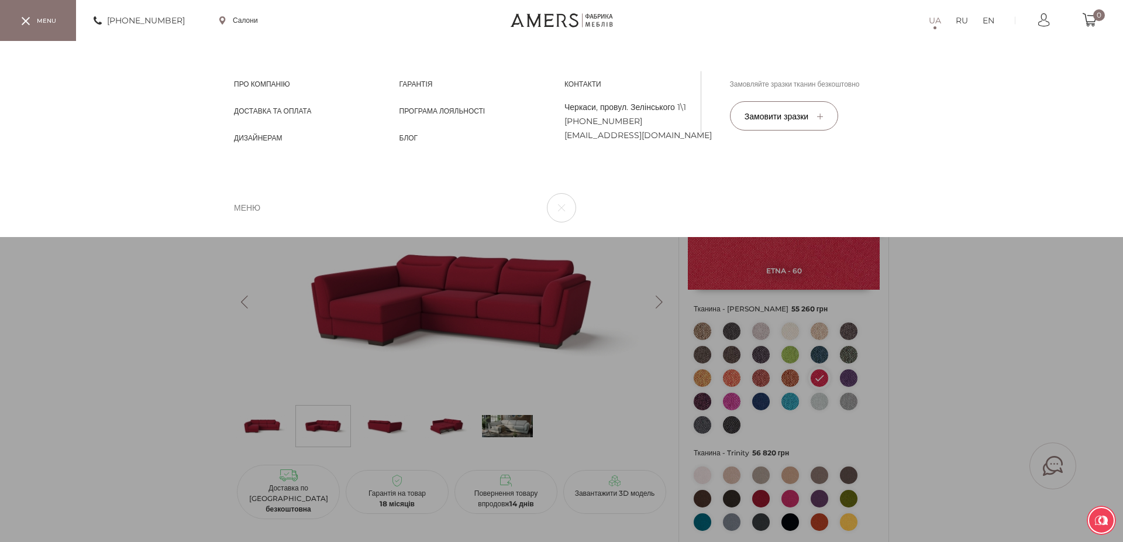
click at [257, 89] on span "Про компанію" at bounding box center [262, 94] width 56 height 11
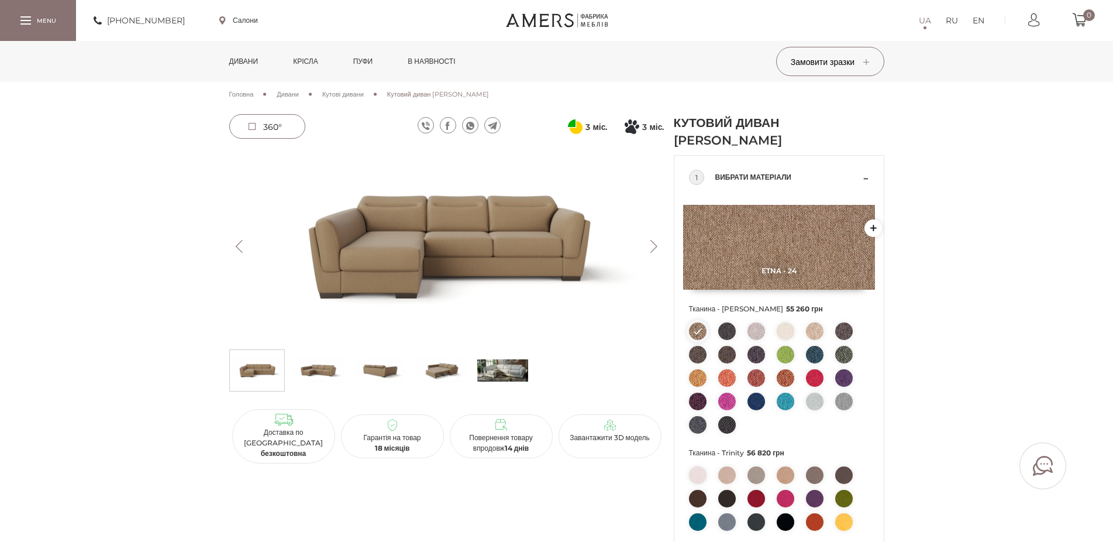
click at [361, 94] on span "Кутові дивани" at bounding box center [343, 94] width 42 height 8
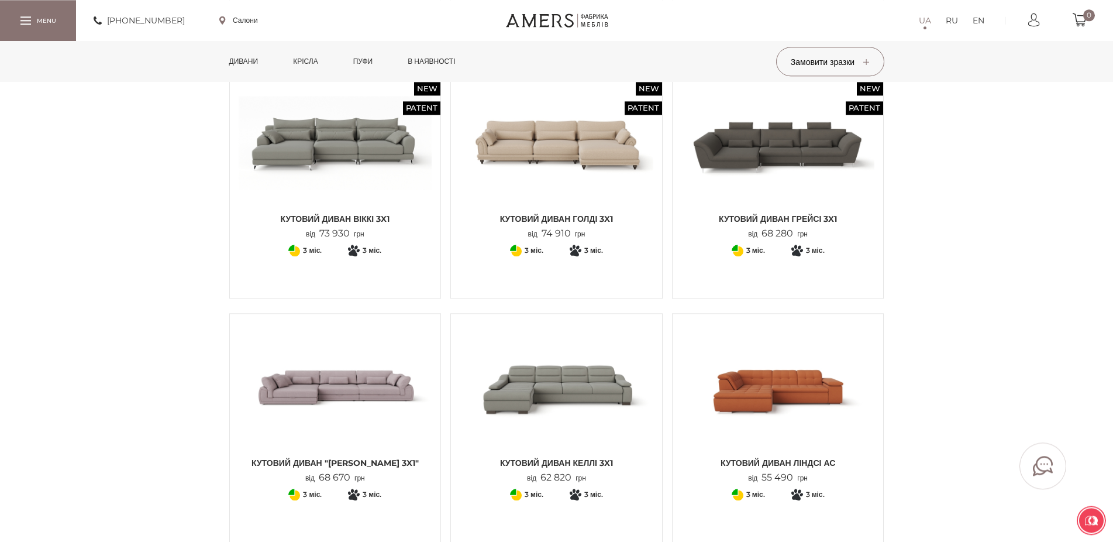
scroll to position [1074, 0]
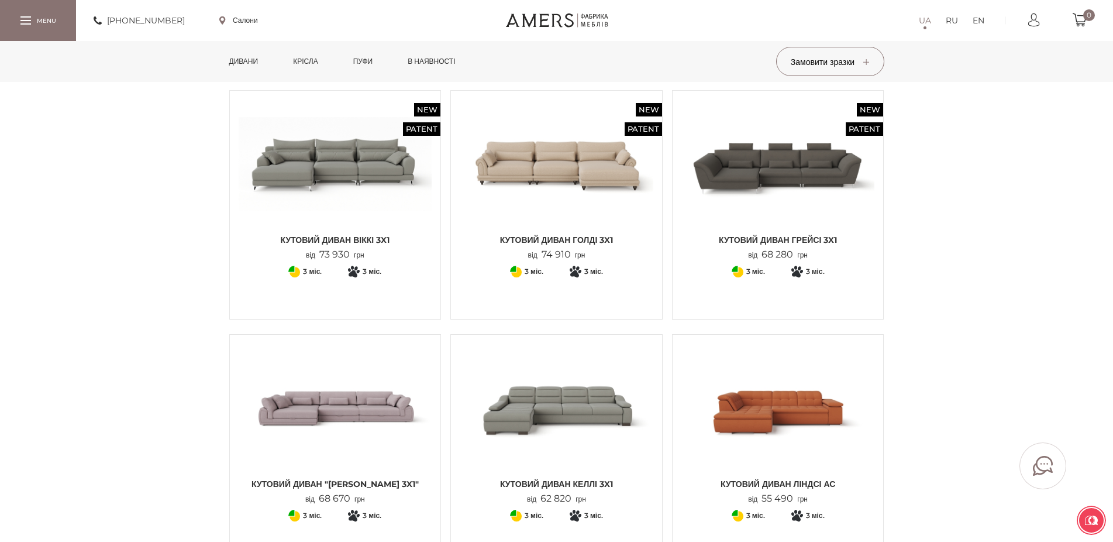
click at [806, 178] on img at bounding box center [778, 163] width 194 height 129
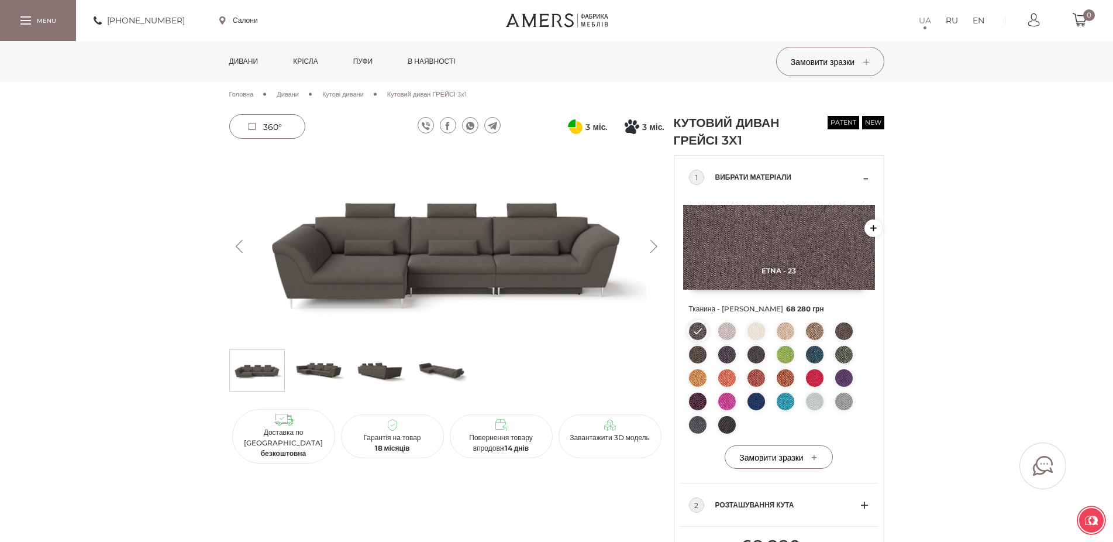
click at [33, 26] on div at bounding box center [38, 20] width 76 height 40
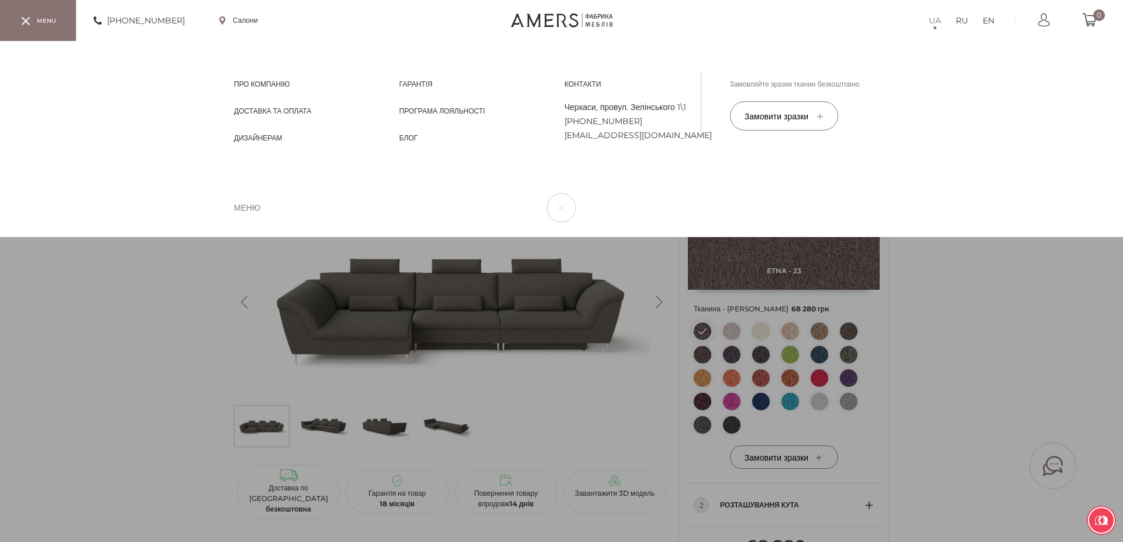
click at [35, 25] on div at bounding box center [38, 20] width 76 height 40
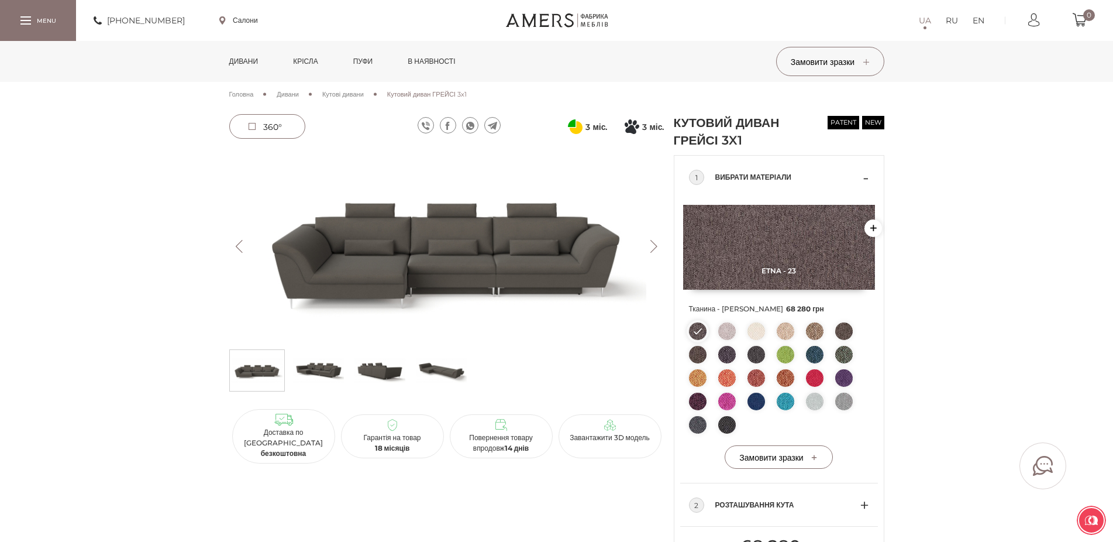
click at [458, 373] on img at bounding box center [441, 370] width 51 height 35
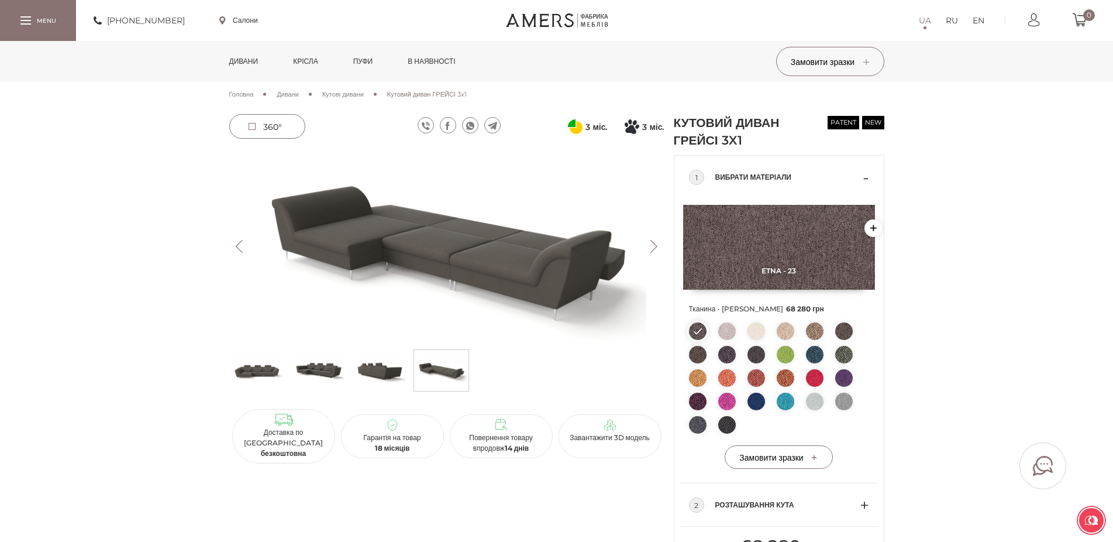
click at [368, 371] on img at bounding box center [379, 370] width 51 height 35
